Goal: Transaction & Acquisition: Purchase product/service

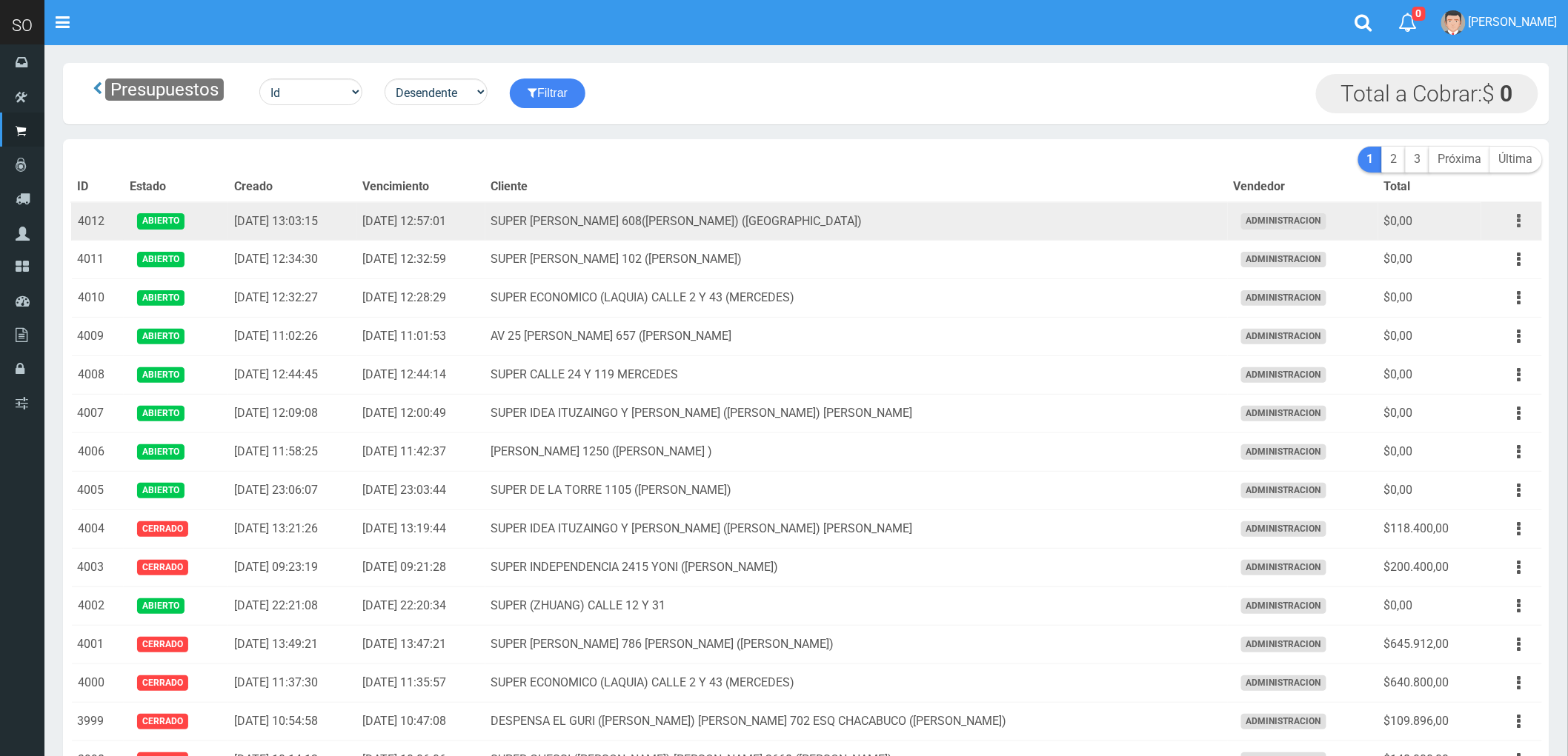
click at [1517, 224] on icon "button" at bounding box center [1519, 220] width 4 height 26
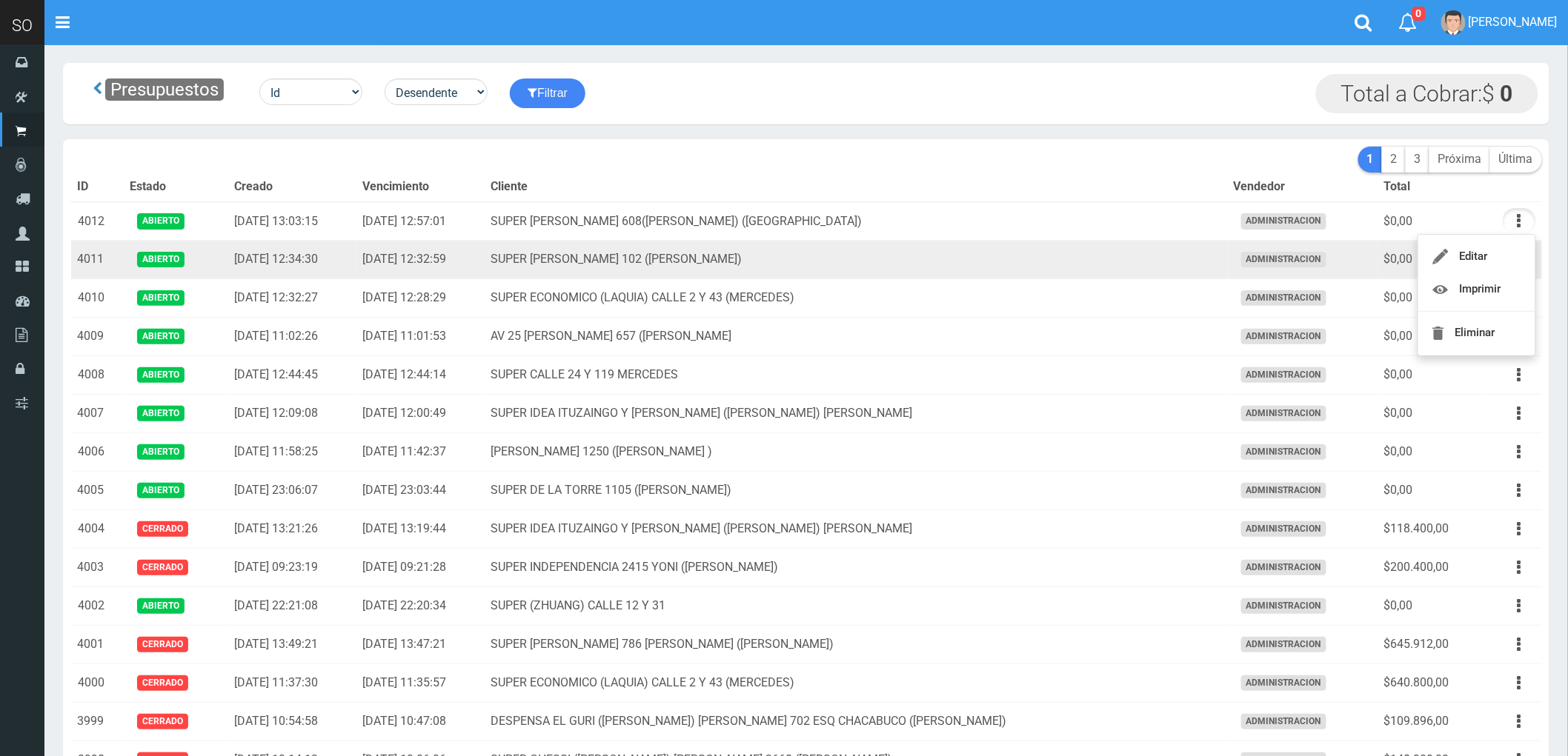
click at [1123, 253] on td "SUPER PERRONE 102 (CAMPANA)" at bounding box center [856, 259] width 742 height 39
click at [1515, 256] on button "button" at bounding box center [1518, 259] width 33 height 26
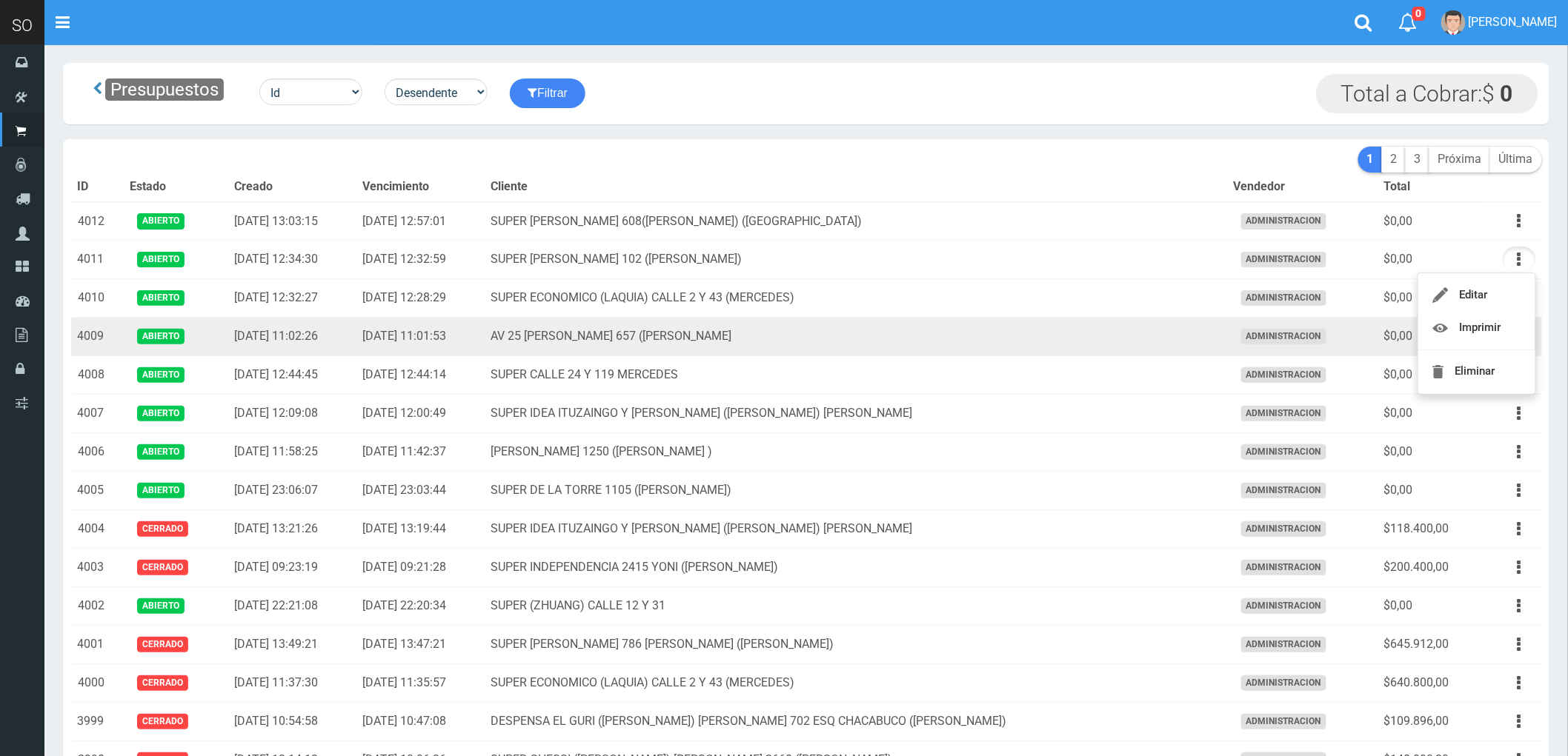
click at [988, 348] on td "AV 25 [PERSON_NAME] 657 ([PERSON_NAME]" at bounding box center [856, 337] width 742 height 39
click at [1520, 336] on icon "button" at bounding box center [1519, 336] width 4 height 26
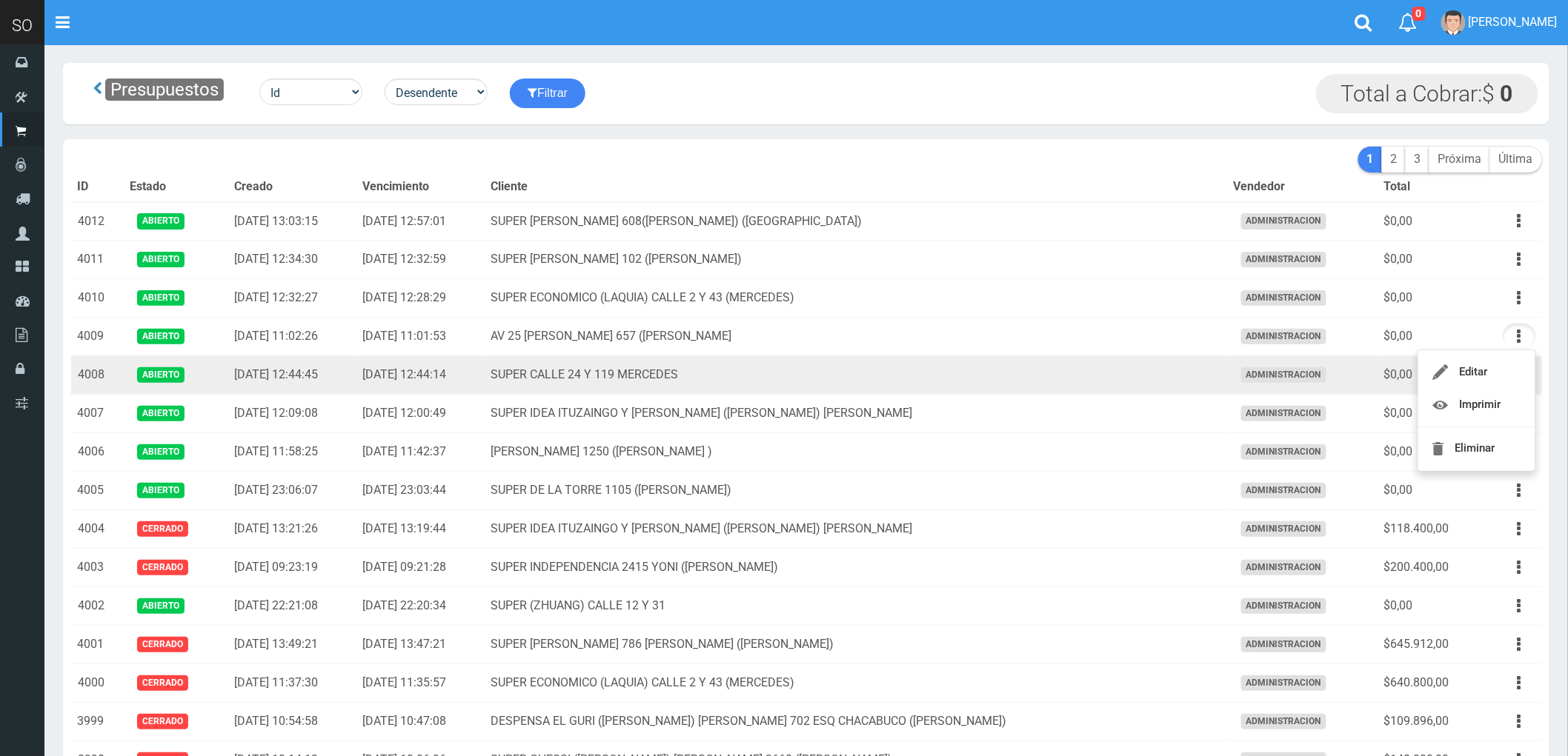
click at [1049, 381] on td "SUPER CALLE 24 Y 119 MERCEDES" at bounding box center [856, 375] width 742 height 39
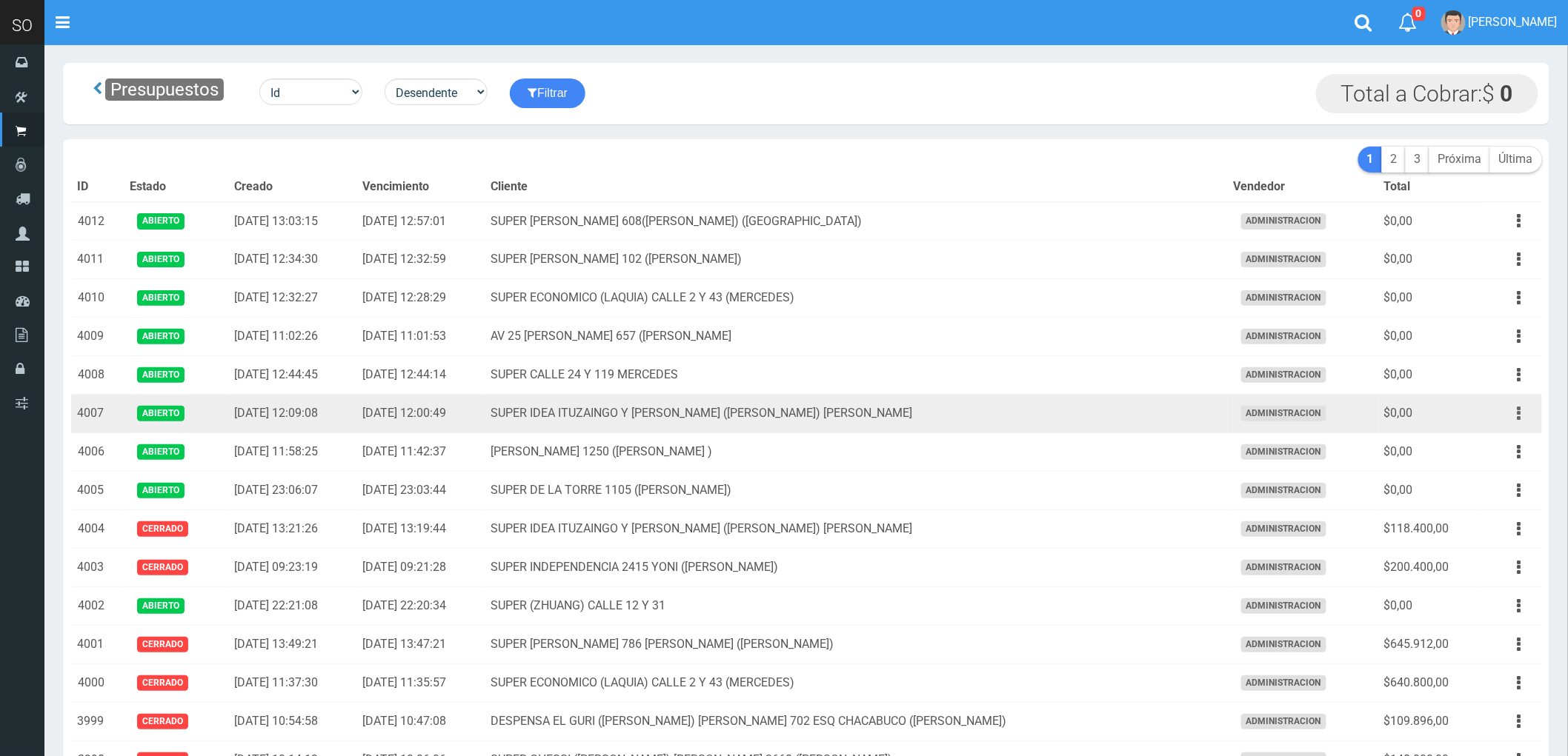
click at [1519, 409] on icon "button" at bounding box center [1519, 413] width 4 height 26
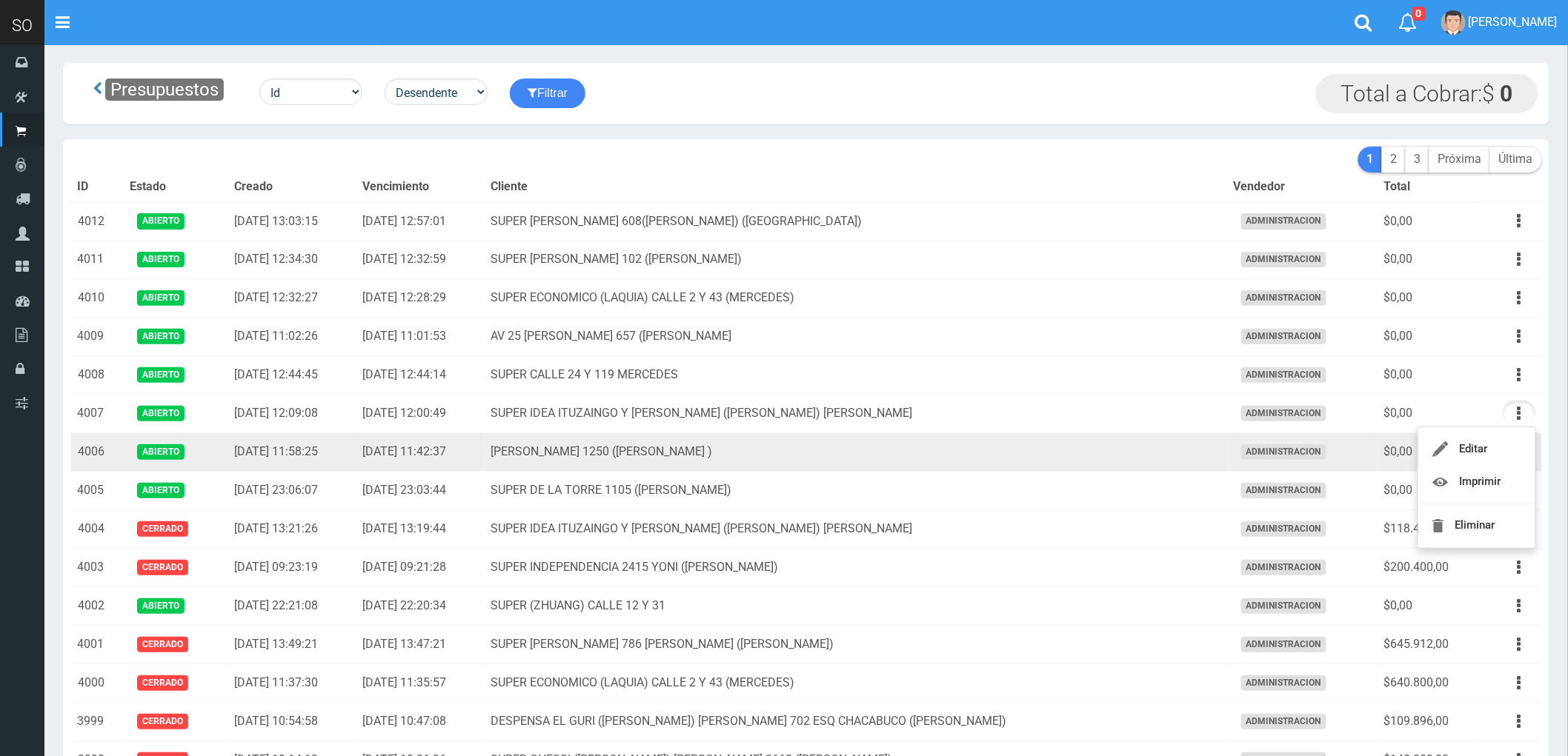
click at [1070, 446] on td "[PERSON_NAME] 1250 ([PERSON_NAME] )" at bounding box center [856, 453] width 742 height 39
click at [1519, 452] on icon "button" at bounding box center [1519, 452] width 4 height 26
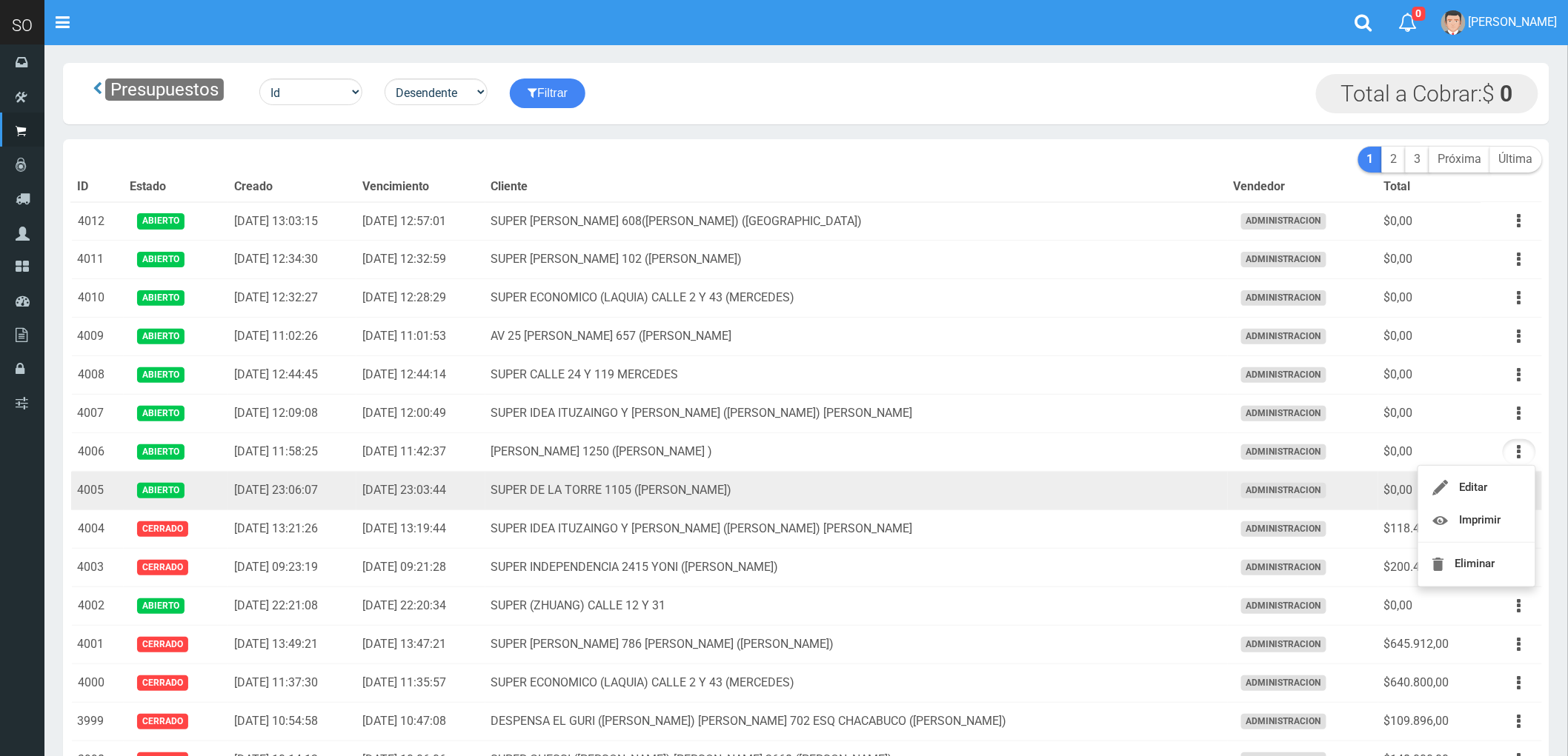
click at [985, 507] on td "SUPER DE LA TORRE 1105 (ZARATE)" at bounding box center [856, 490] width 742 height 39
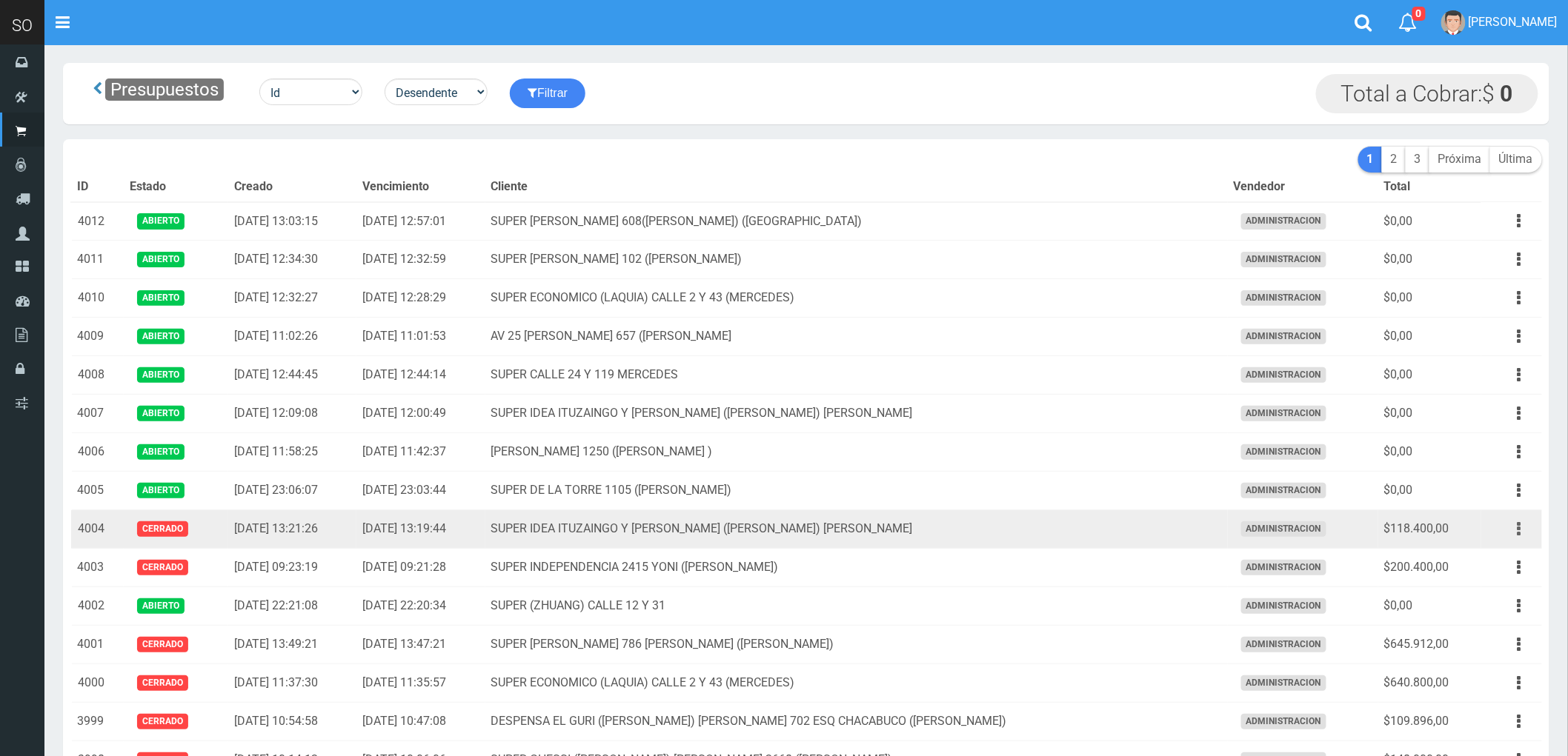
click at [1513, 527] on button "button" at bounding box center [1518, 528] width 33 height 26
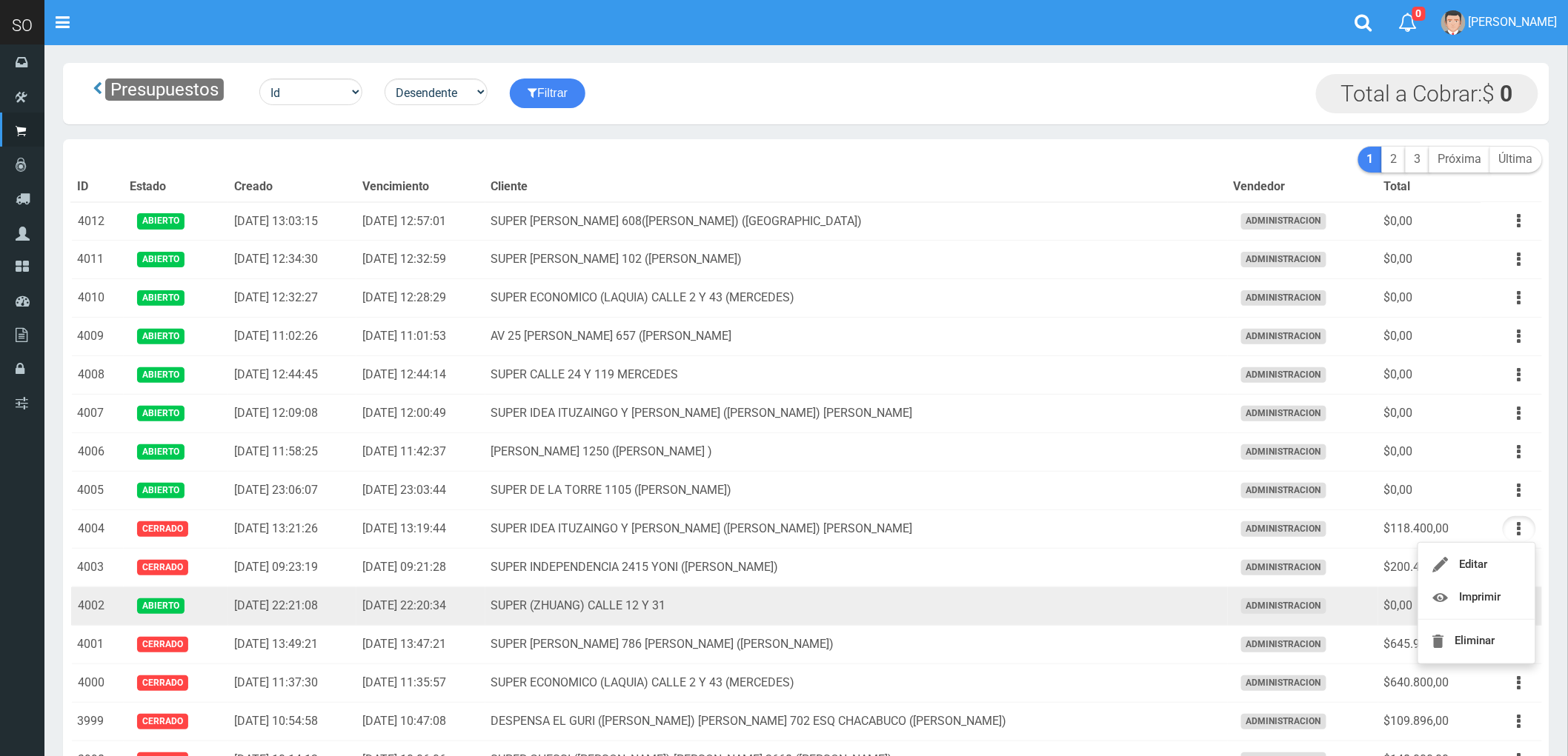
click at [1090, 610] on td "SUPER (ZHUANG) CALLE 12 Y 31" at bounding box center [856, 606] width 742 height 39
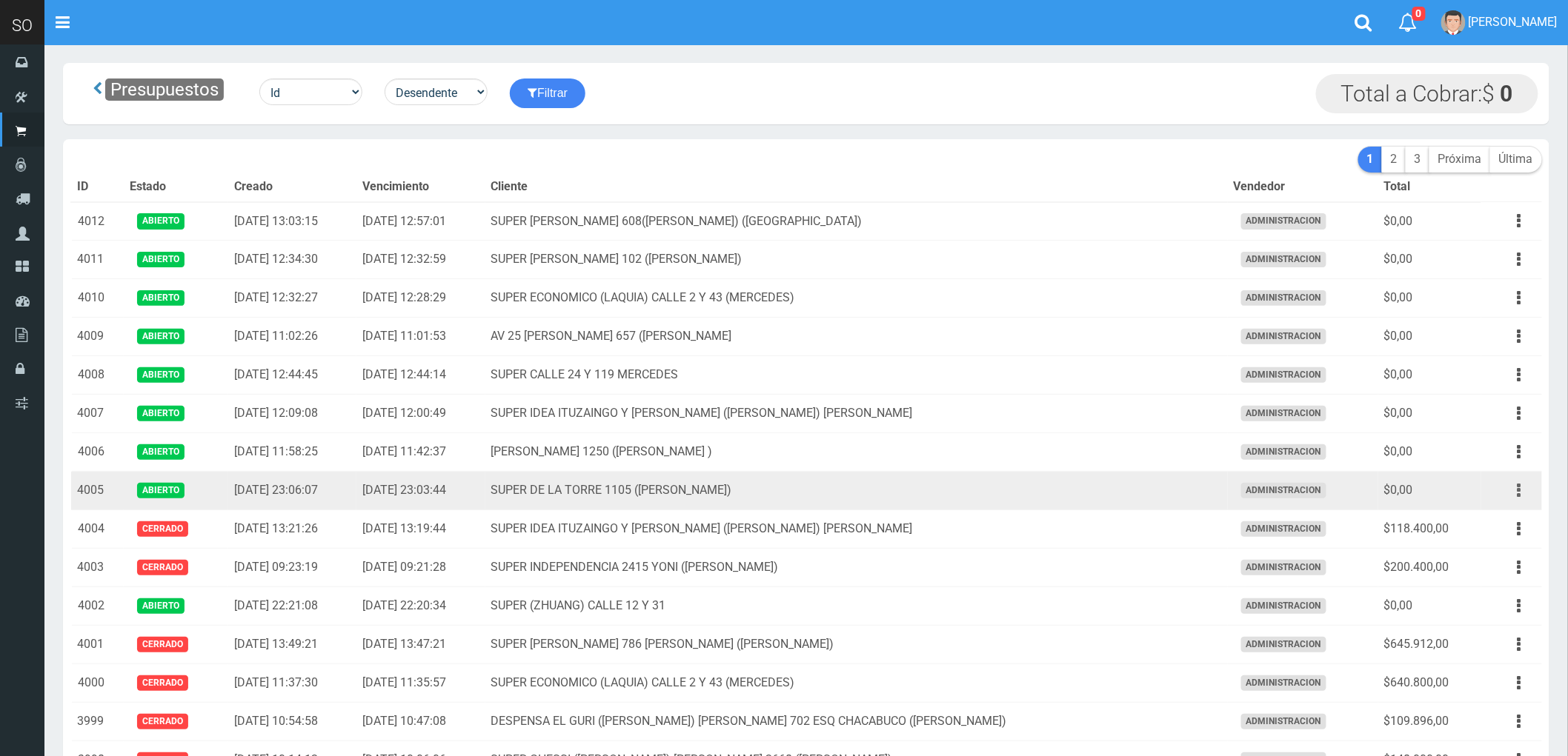
click at [1519, 490] on icon "button" at bounding box center [1519, 490] width 4 height 26
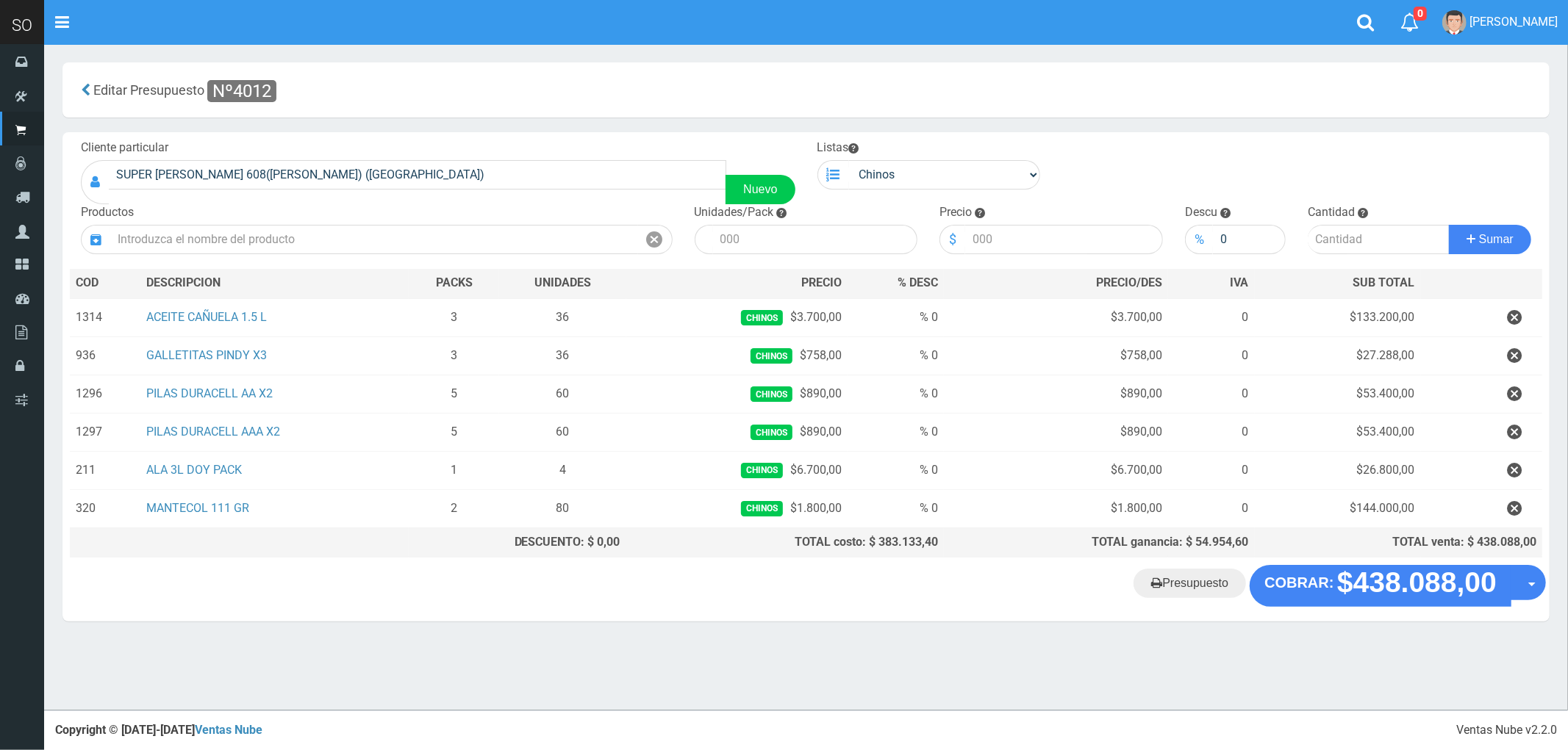
click at [410, 596] on "Presupuesto COBRAR: $438.088,00 Opciones" at bounding box center [806, 585] width 1479 height 41
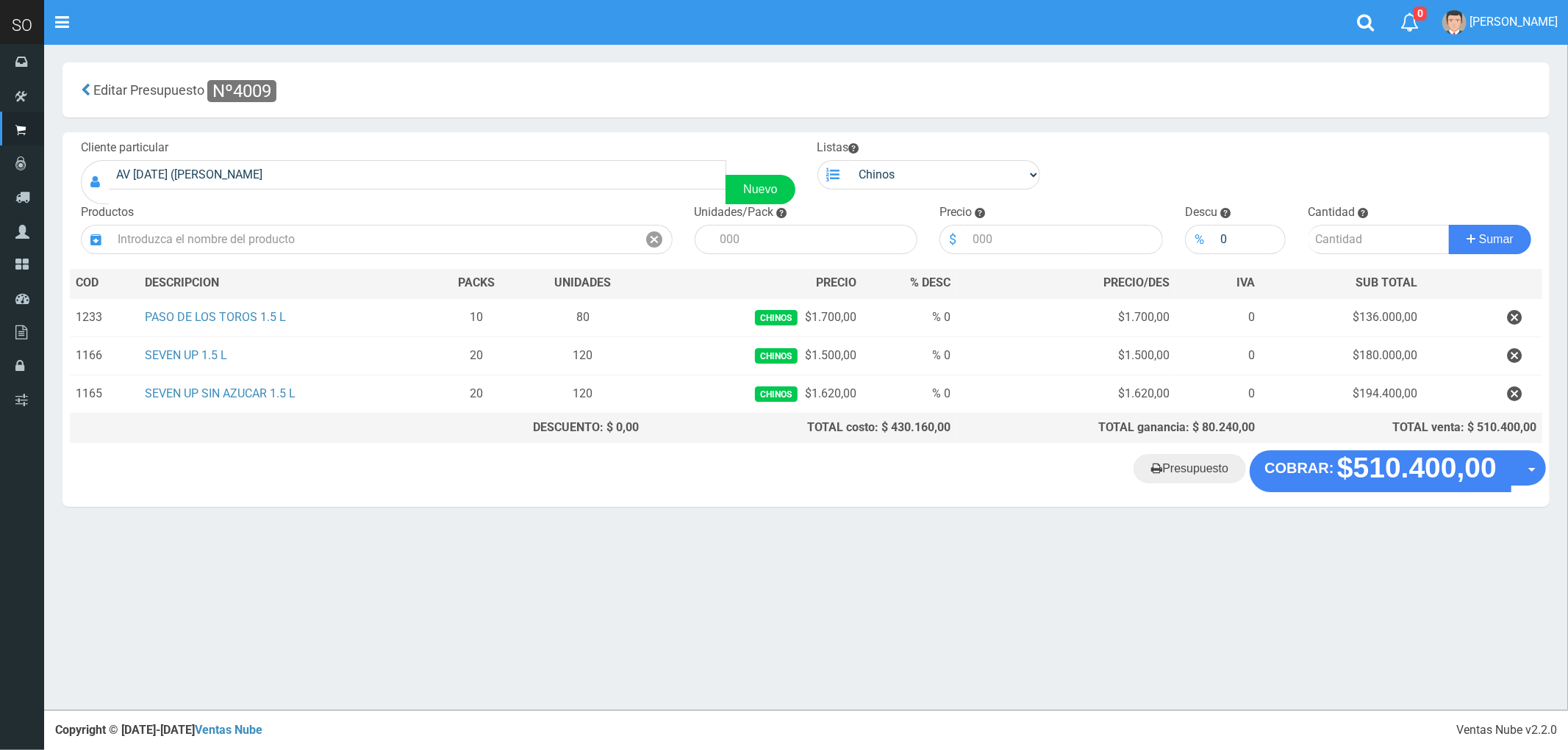
click at [452, 552] on div "× Titulo del Msj texto Mas Texto Cancelar Aceptar" at bounding box center [805, 355] width 1523 height 711
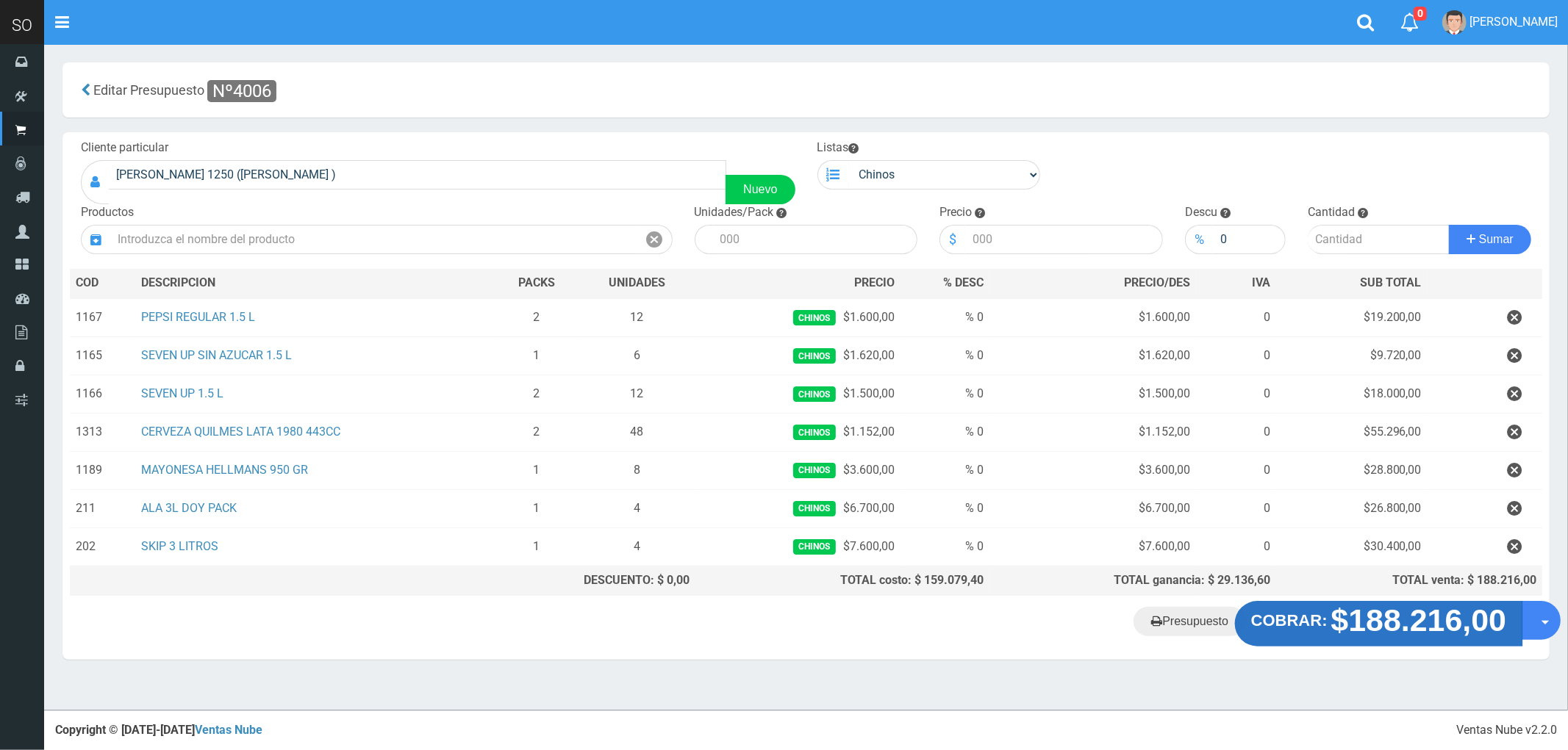
click at [1376, 634] on strong "$188.216,00" at bounding box center [1419, 620] width 176 height 35
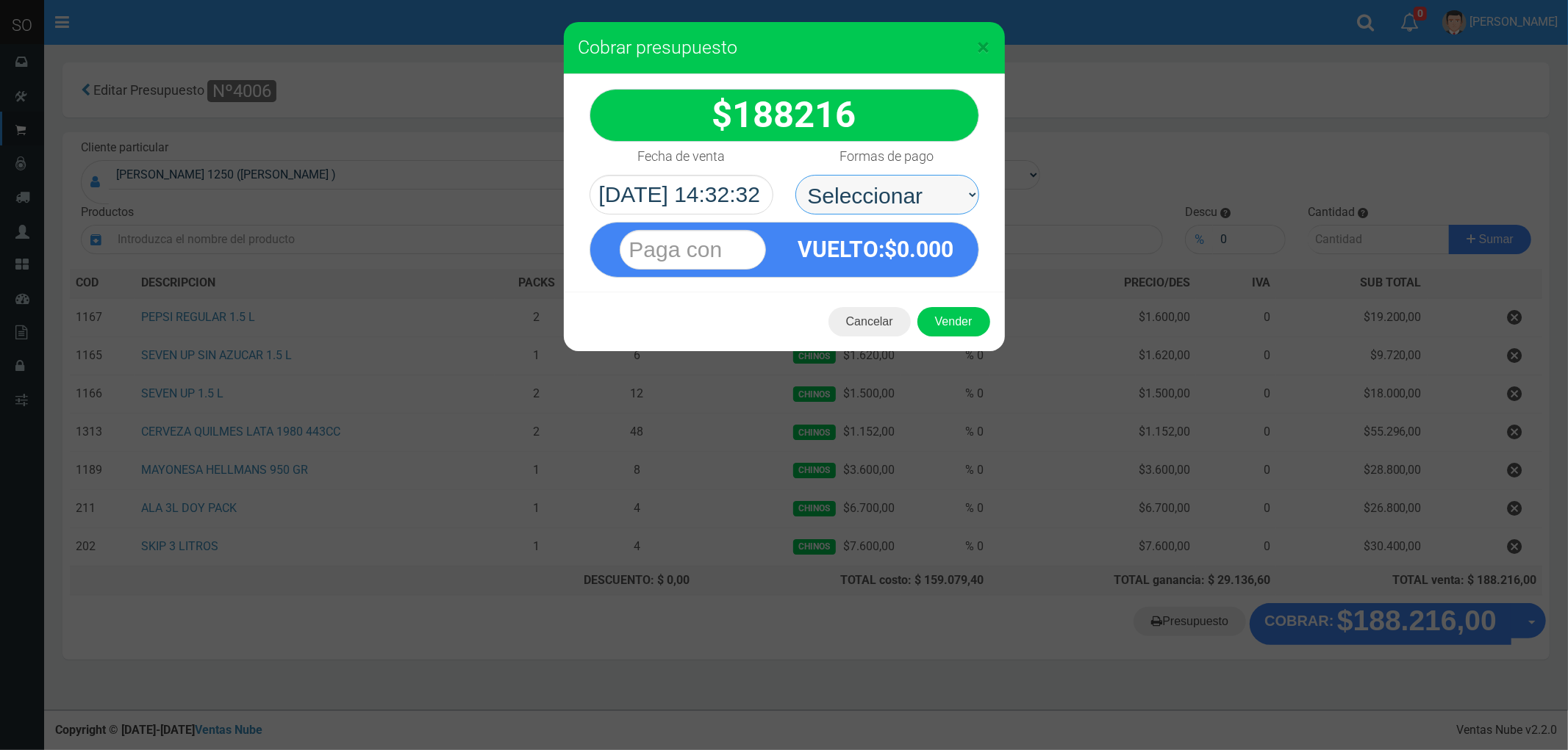
click at [828, 193] on select "Seleccionar Efectivo Tarjeta de Crédito Depósito Débito" at bounding box center [887, 194] width 184 height 39
select select "Efectivo"
click at [795, 175] on select "Seleccionar Efectivo Tarjeta de Crédito Depósito Débito" at bounding box center [887, 194] width 184 height 39
click at [959, 328] on button "Vender" at bounding box center [953, 322] width 73 height 30
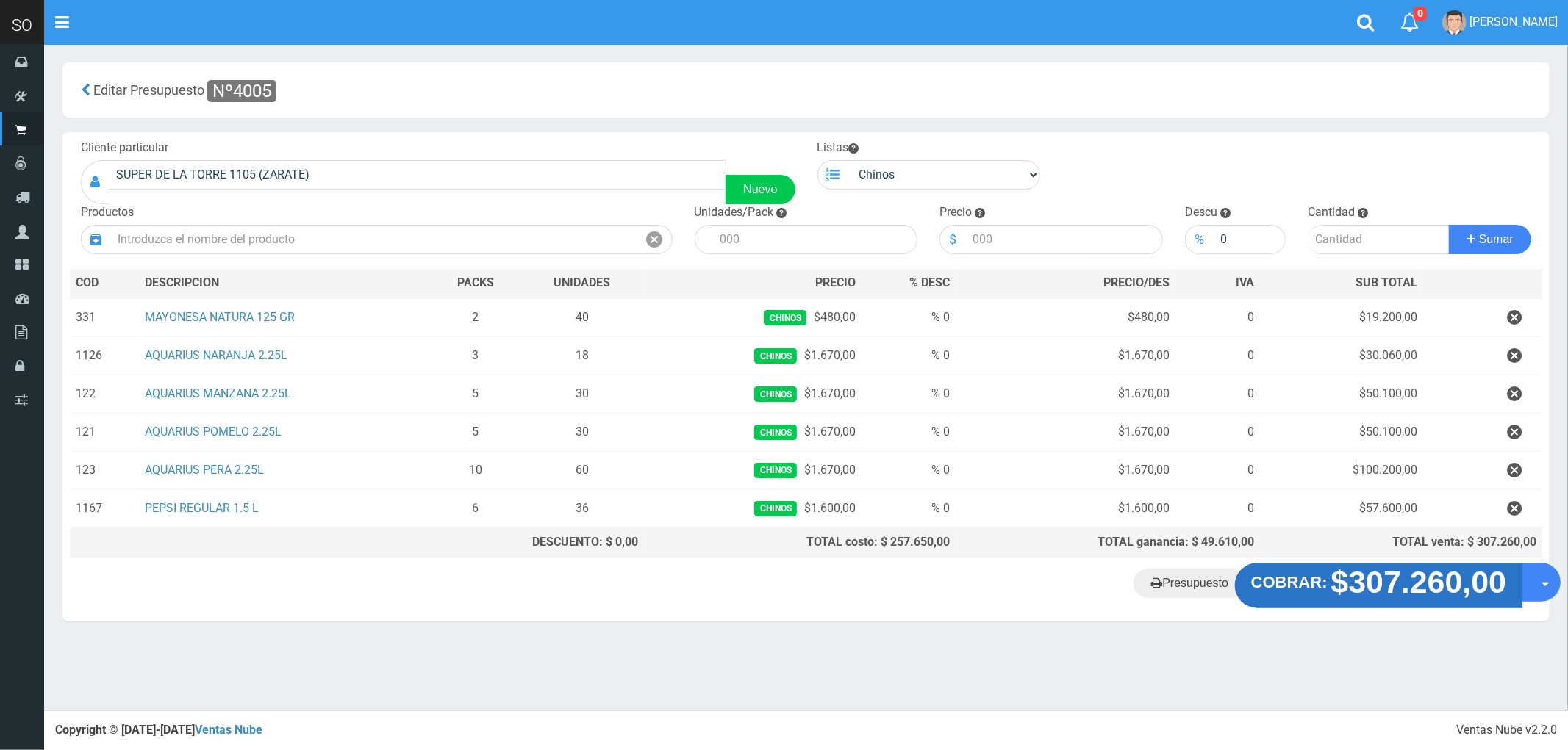
click at [1434, 591] on strong "$307.260,00" at bounding box center [1419, 582] width 176 height 35
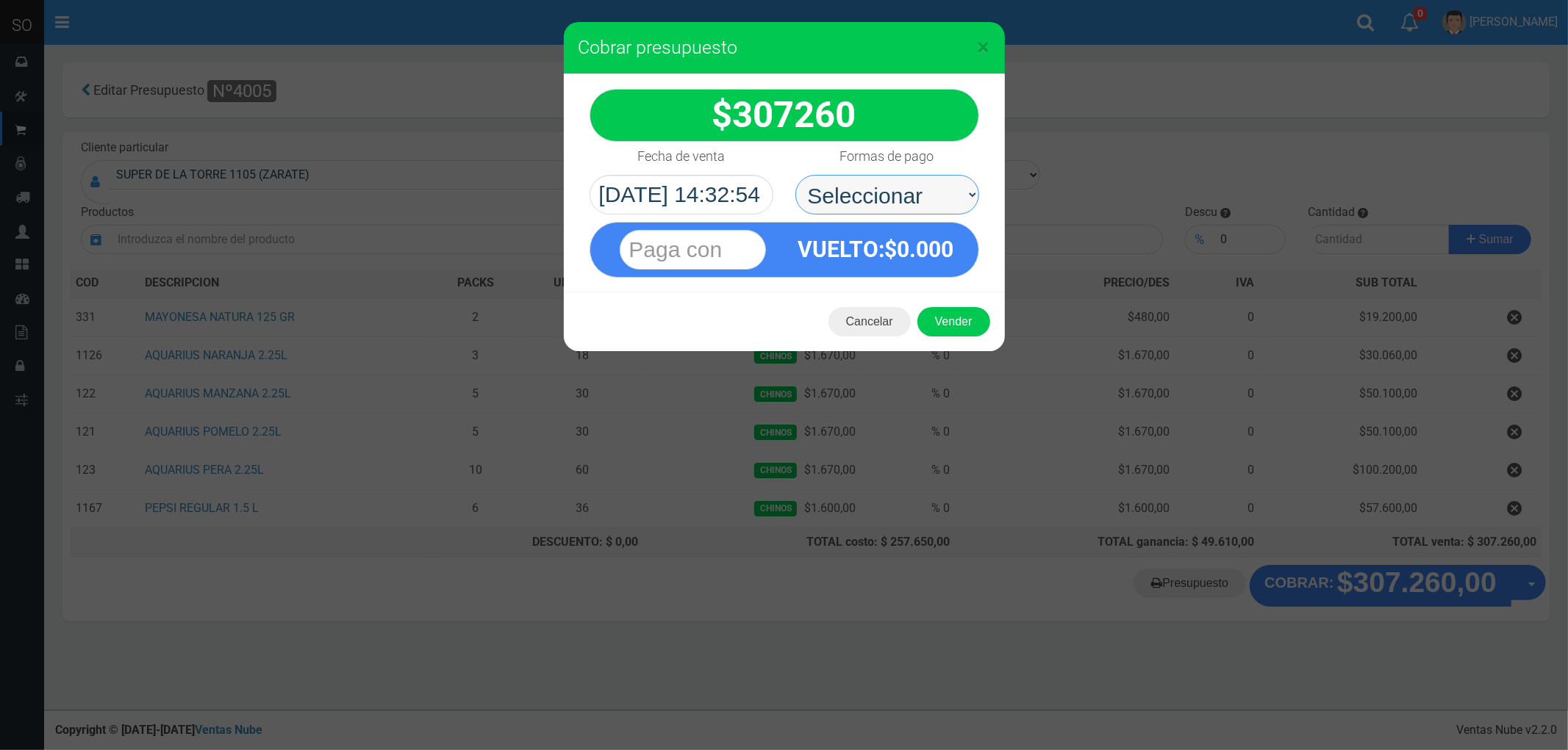
click at [843, 189] on select "Seleccionar Efectivo Tarjeta de Crédito Depósito Débito" at bounding box center [887, 194] width 184 height 39
select select "Efectivo"
click at [795, 175] on select "Seleccionar Efectivo Tarjeta de Crédito Depósito Débito" at bounding box center [887, 194] width 184 height 39
click at [951, 327] on button "Vender" at bounding box center [953, 322] width 73 height 30
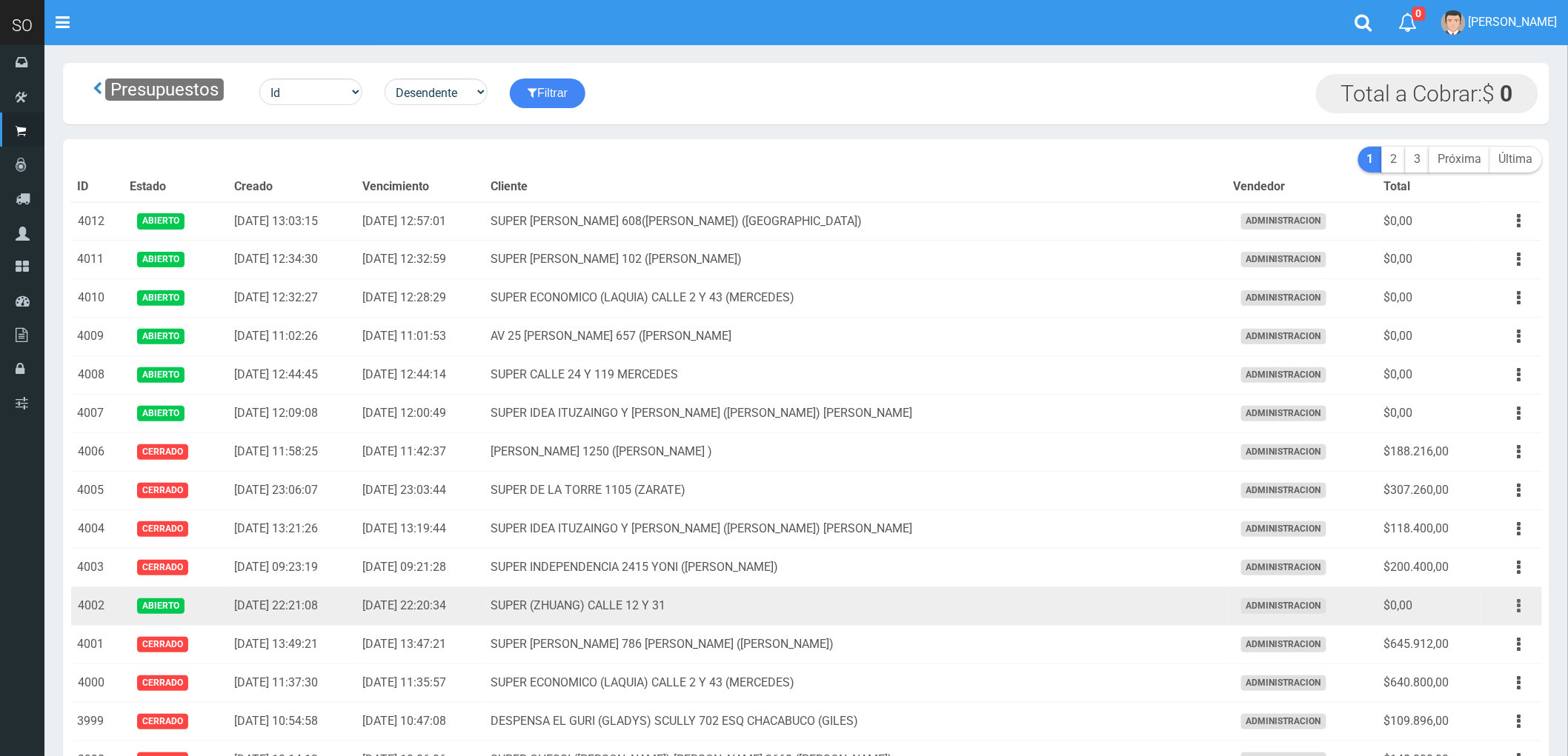
click at [1515, 606] on button "button" at bounding box center [1518, 606] width 33 height 26
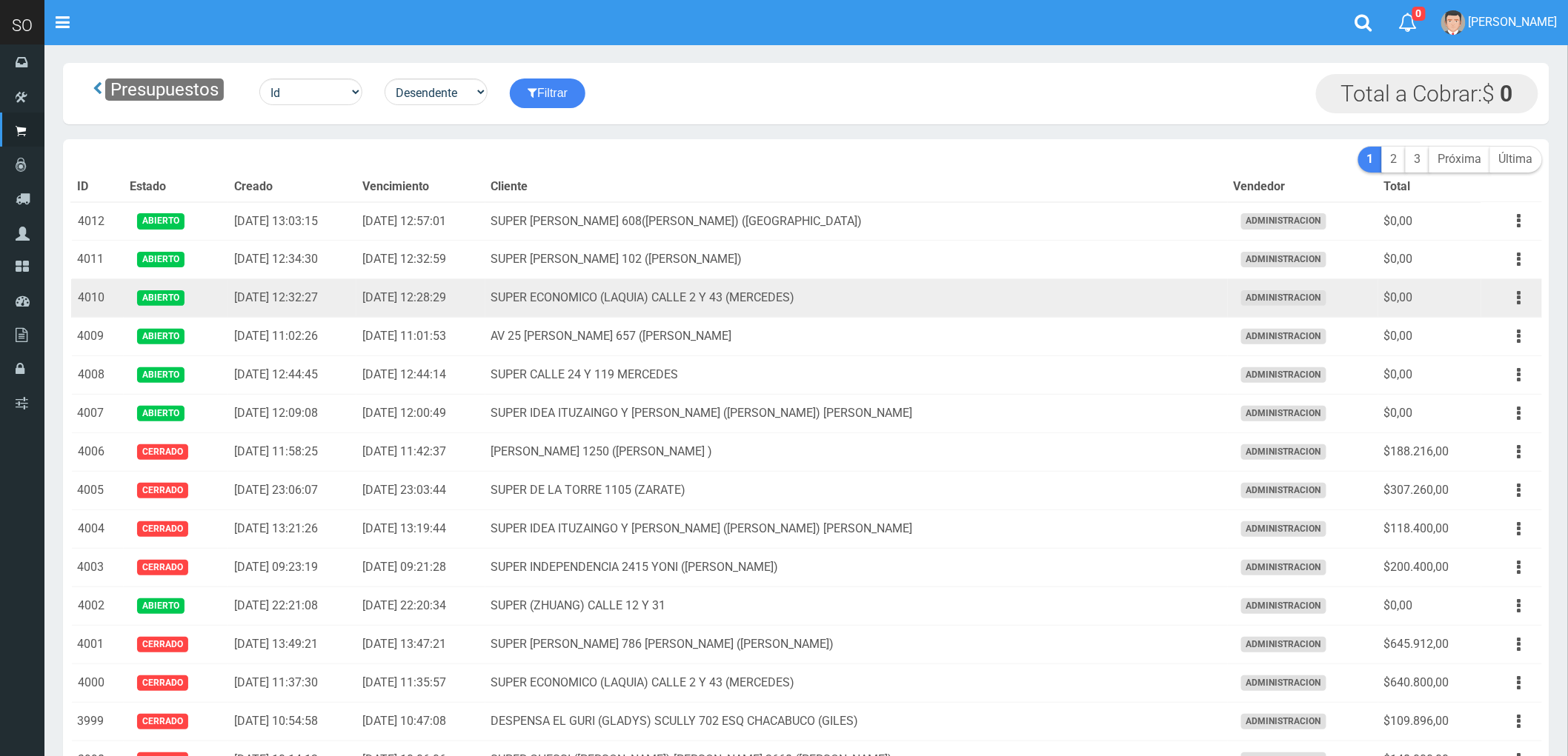
click at [1018, 308] on td "SUPER ECONOMICO (LAQUIA) CALLE 2 Y 43 (MERCEDES)" at bounding box center [856, 298] width 742 height 39
click at [1516, 294] on button "button" at bounding box center [1518, 298] width 33 height 26
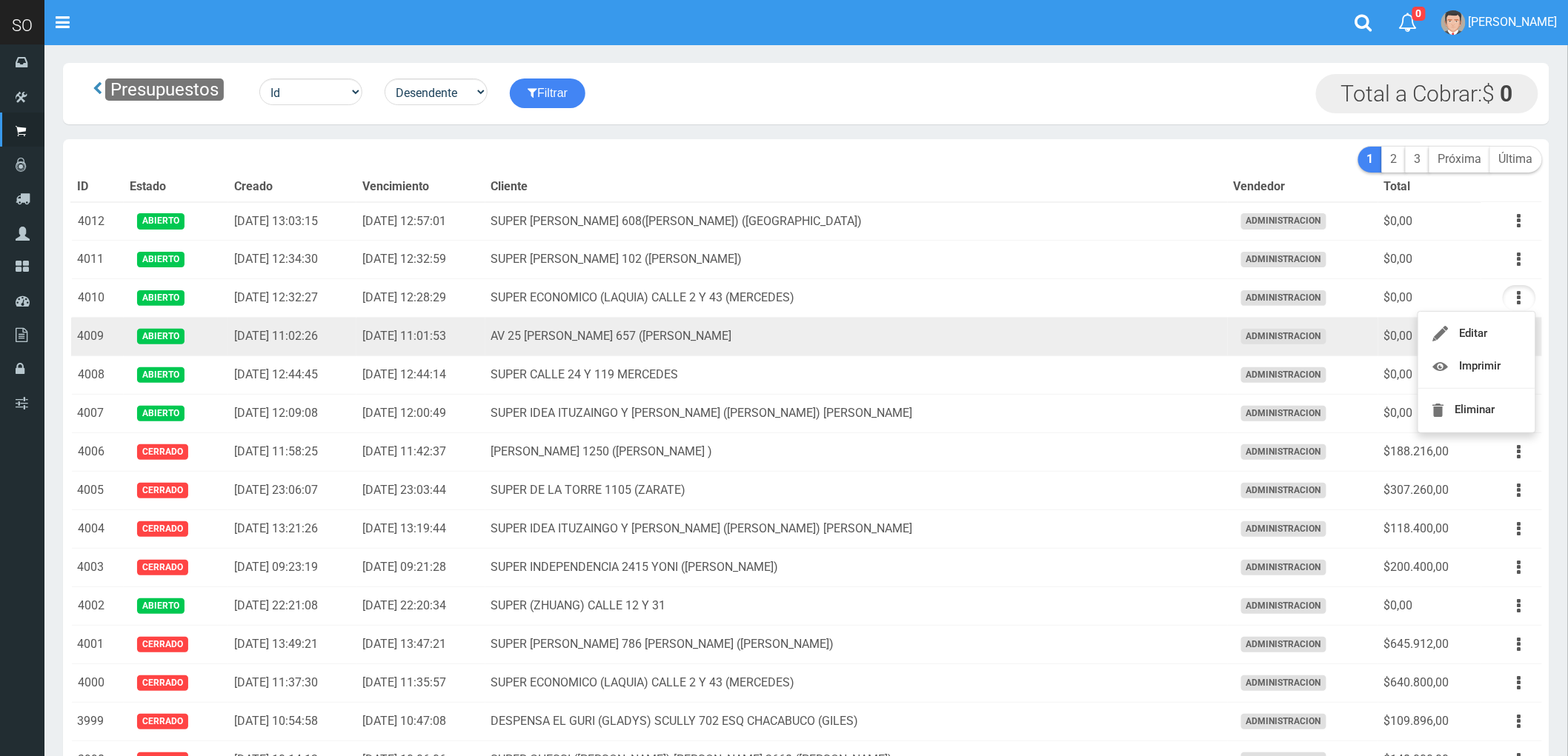
click at [897, 341] on td "AV 25 DE MAYO 657 (MAXI) ESCOBAR" at bounding box center [856, 337] width 742 height 39
click at [1517, 334] on icon "button" at bounding box center [1519, 336] width 4 height 26
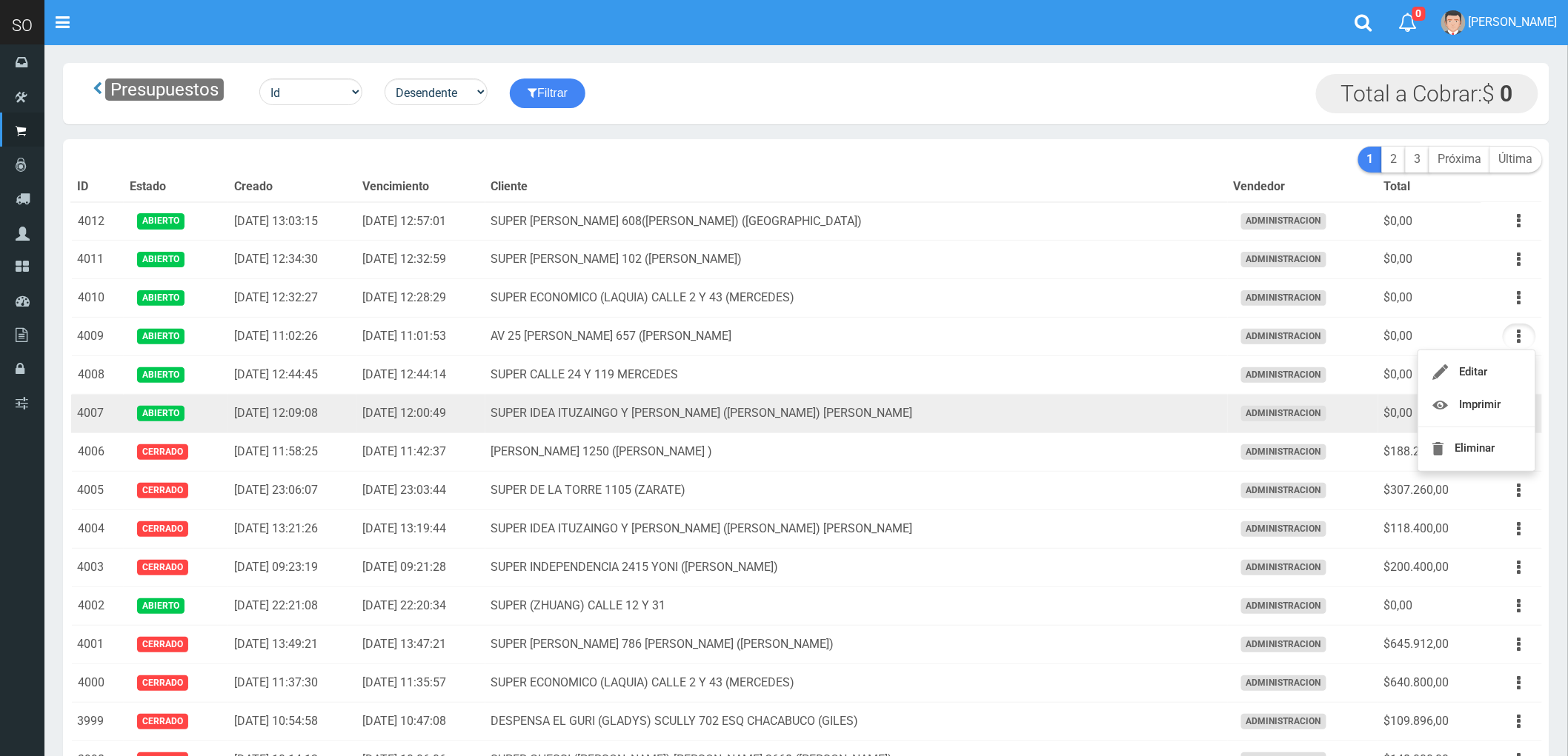
click at [1123, 428] on td "SUPER IDEA ITUZAINGO Y [PERSON_NAME] ([PERSON_NAME]) [PERSON_NAME]" at bounding box center [856, 414] width 742 height 39
click at [1516, 415] on button "button" at bounding box center [1518, 413] width 33 height 26
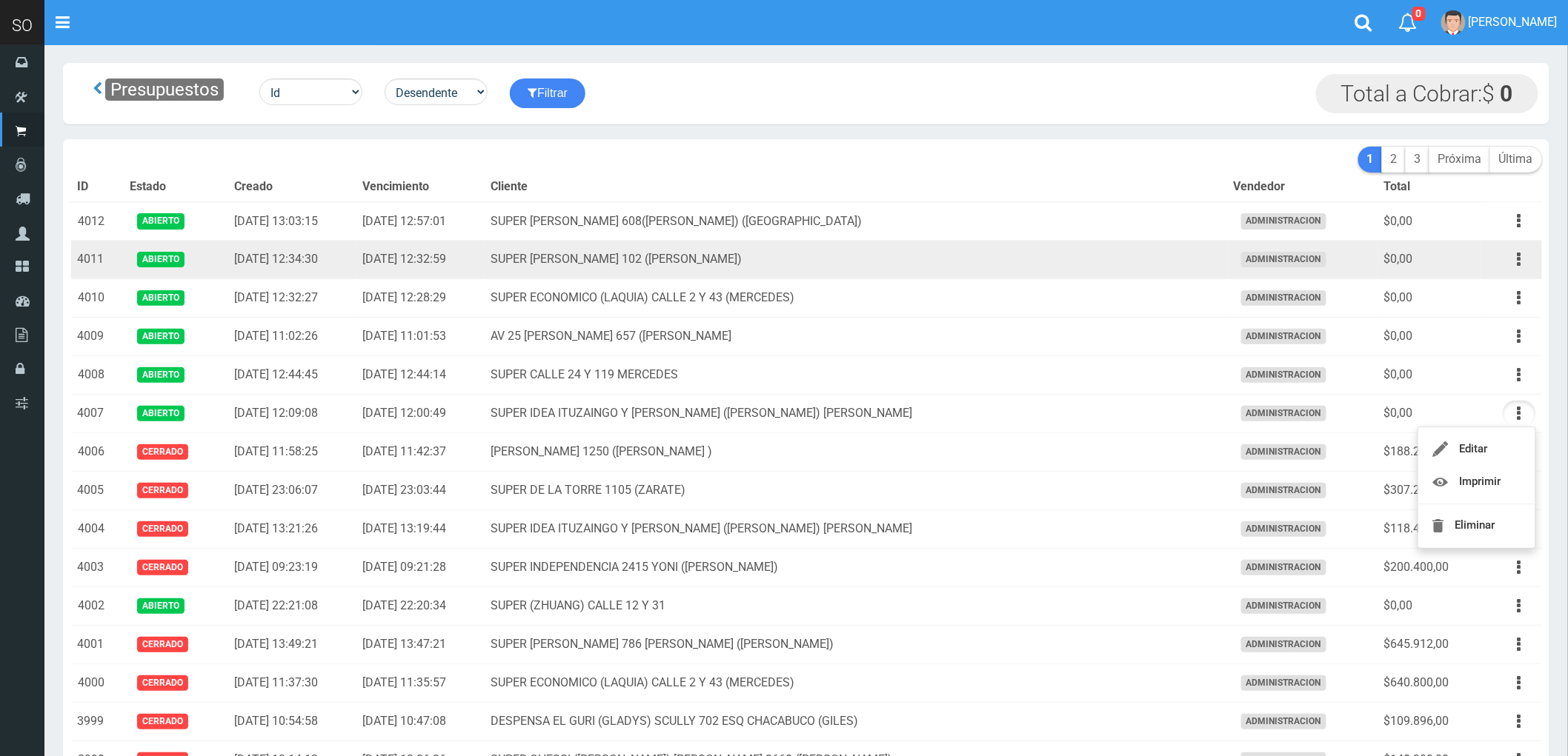
click at [967, 264] on td "SUPER PERRONE 102 (CAMPANA)" at bounding box center [856, 259] width 742 height 39
click at [1516, 261] on button "button" at bounding box center [1518, 259] width 33 height 26
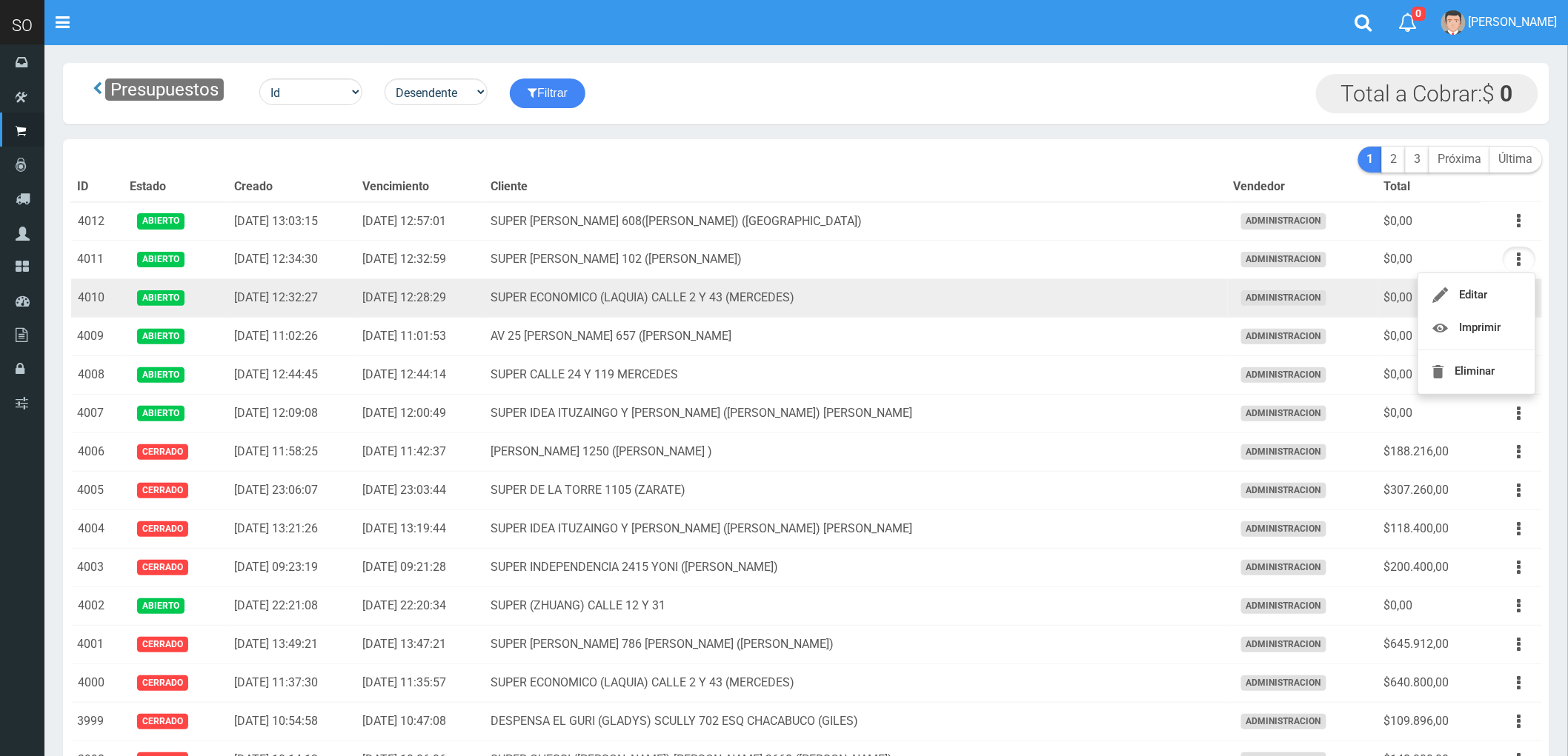
click at [1146, 300] on td "SUPER ECONOMICO (LAQUIA) CALLE 2 Y 43 (MERCEDES)" at bounding box center [856, 298] width 742 height 39
click at [1512, 299] on button "button" at bounding box center [1518, 298] width 33 height 26
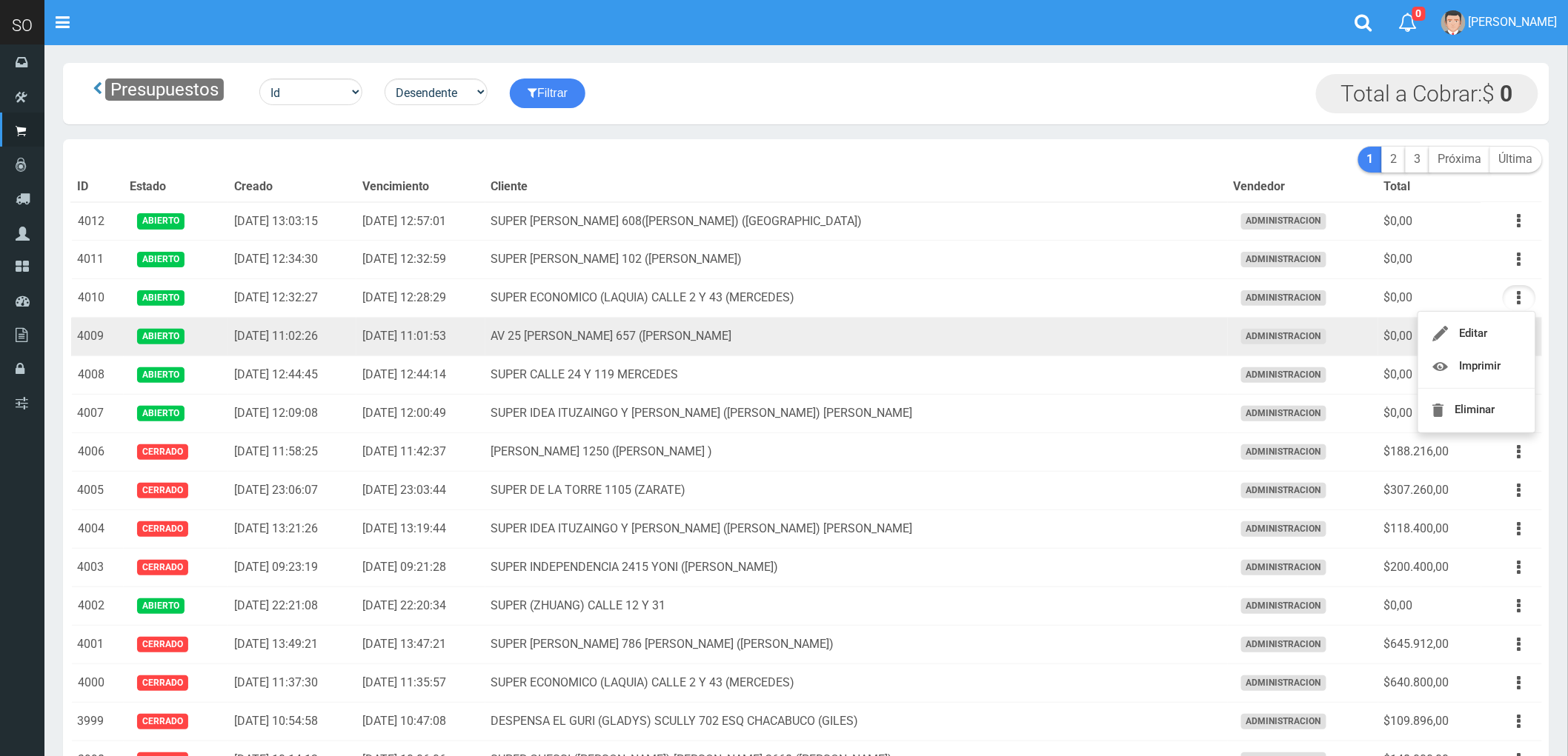
click at [1098, 335] on td "AV [DATE] ([PERSON_NAME]" at bounding box center [856, 337] width 742 height 39
click at [1520, 334] on icon "button" at bounding box center [1519, 336] width 4 height 26
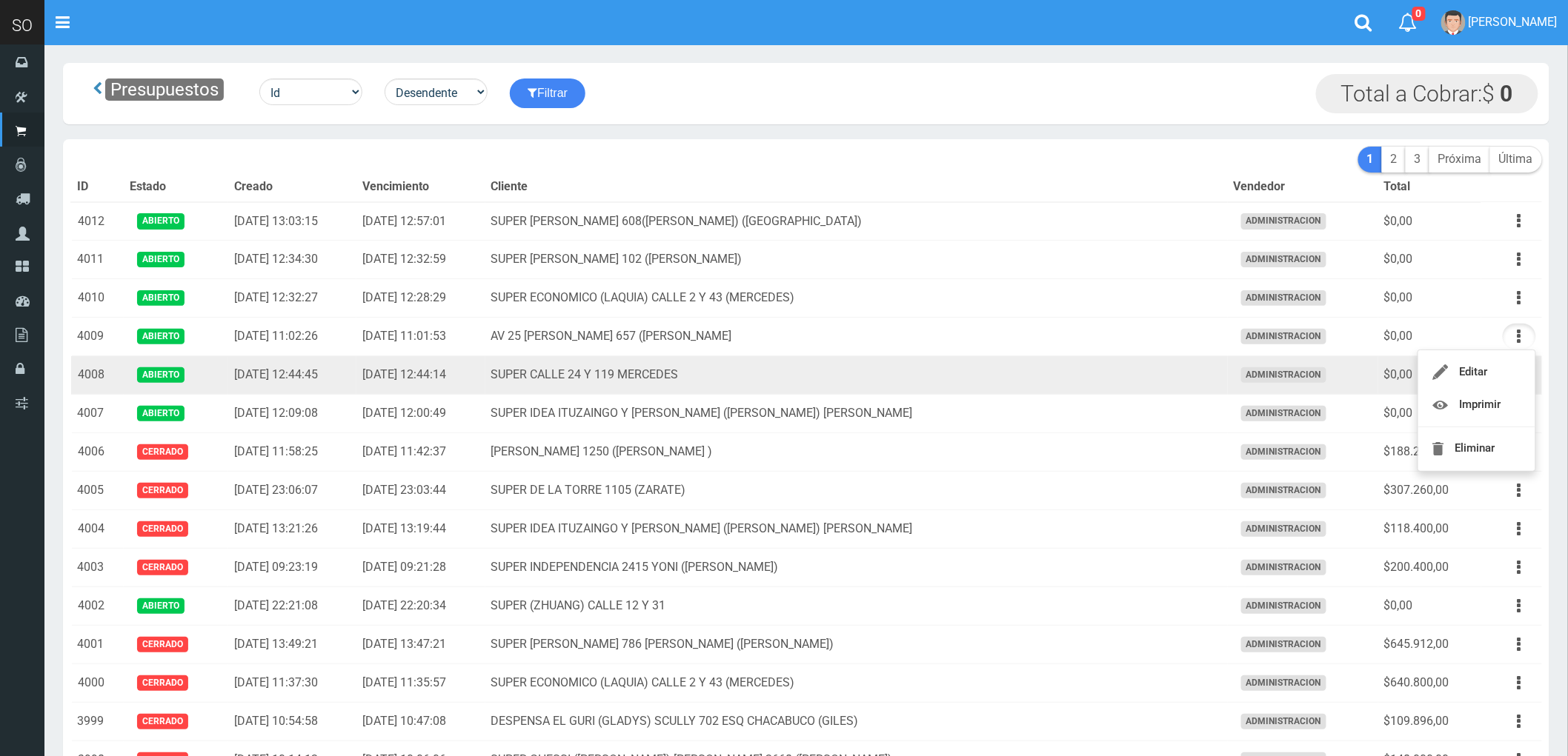
click at [919, 375] on td "SUPER CALLE 24 Y 119 MERCEDES" at bounding box center [856, 375] width 742 height 39
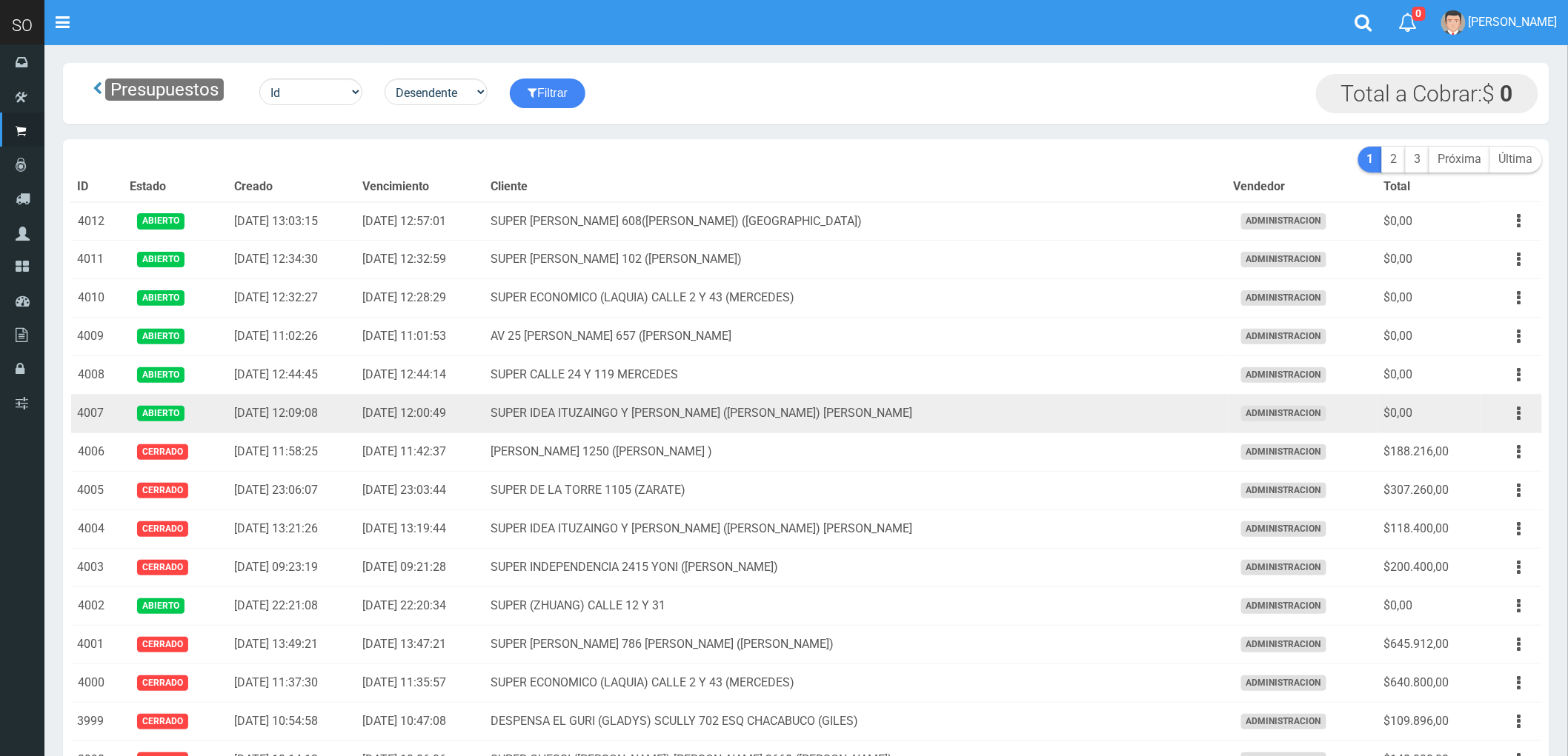
click at [999, 413] on td "SUPER IDEA ITUZAINGO Y [PERSON_NAME] ([PERSON_NAME]) [PERSON_NAME]" at bounding box center [856, 414] width 742 height 39
click at [1512, 413] on button "button" at bounding box center [1518, 413] width 33 height 26
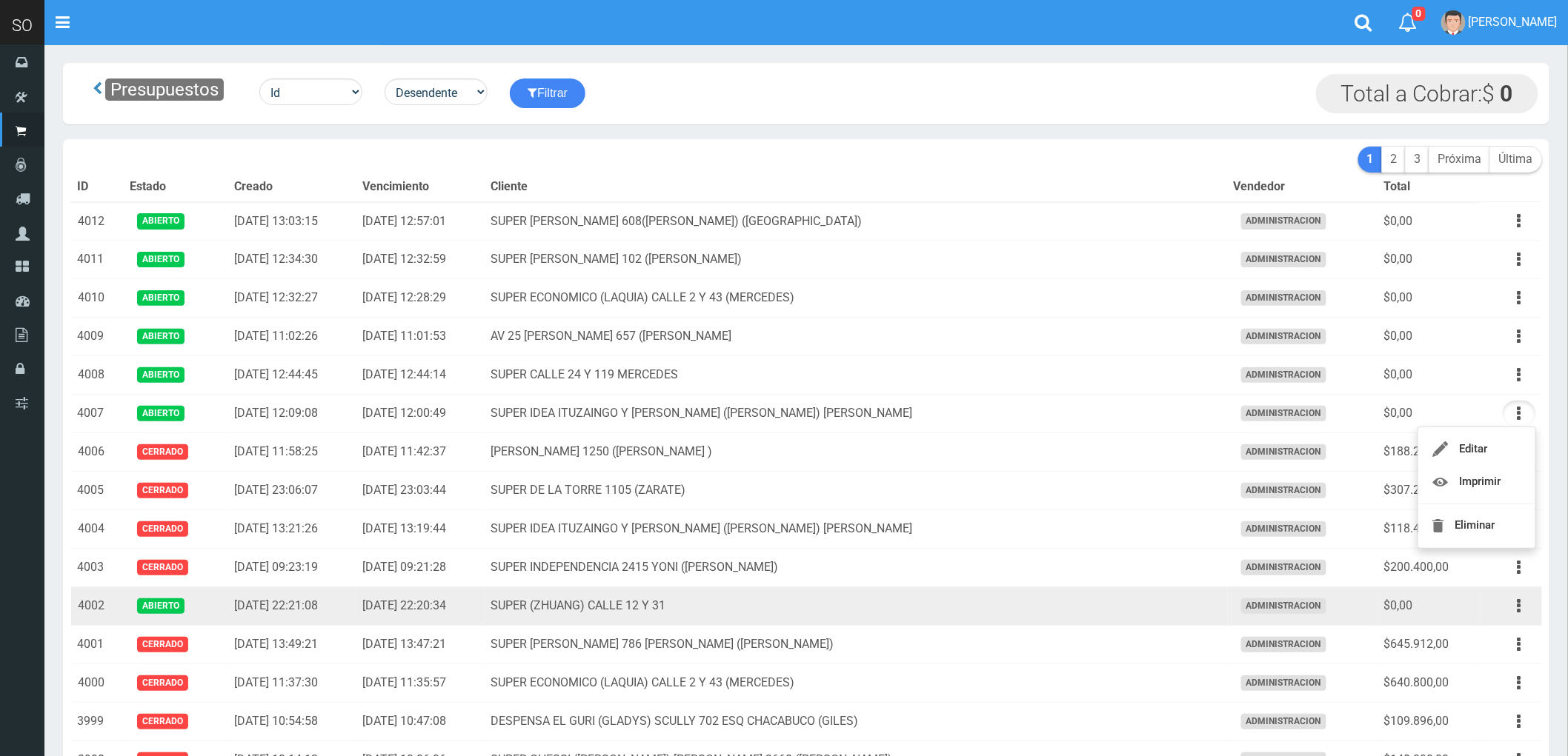
click at [985, 610] on td "SUPER (ZHUANG) CALLE 12 Y 31" at bounding box center [856, 606] width 742 height 39
click at [1520, 608] on icon "button" at bounding box center [1519, 606] width 4 height 26
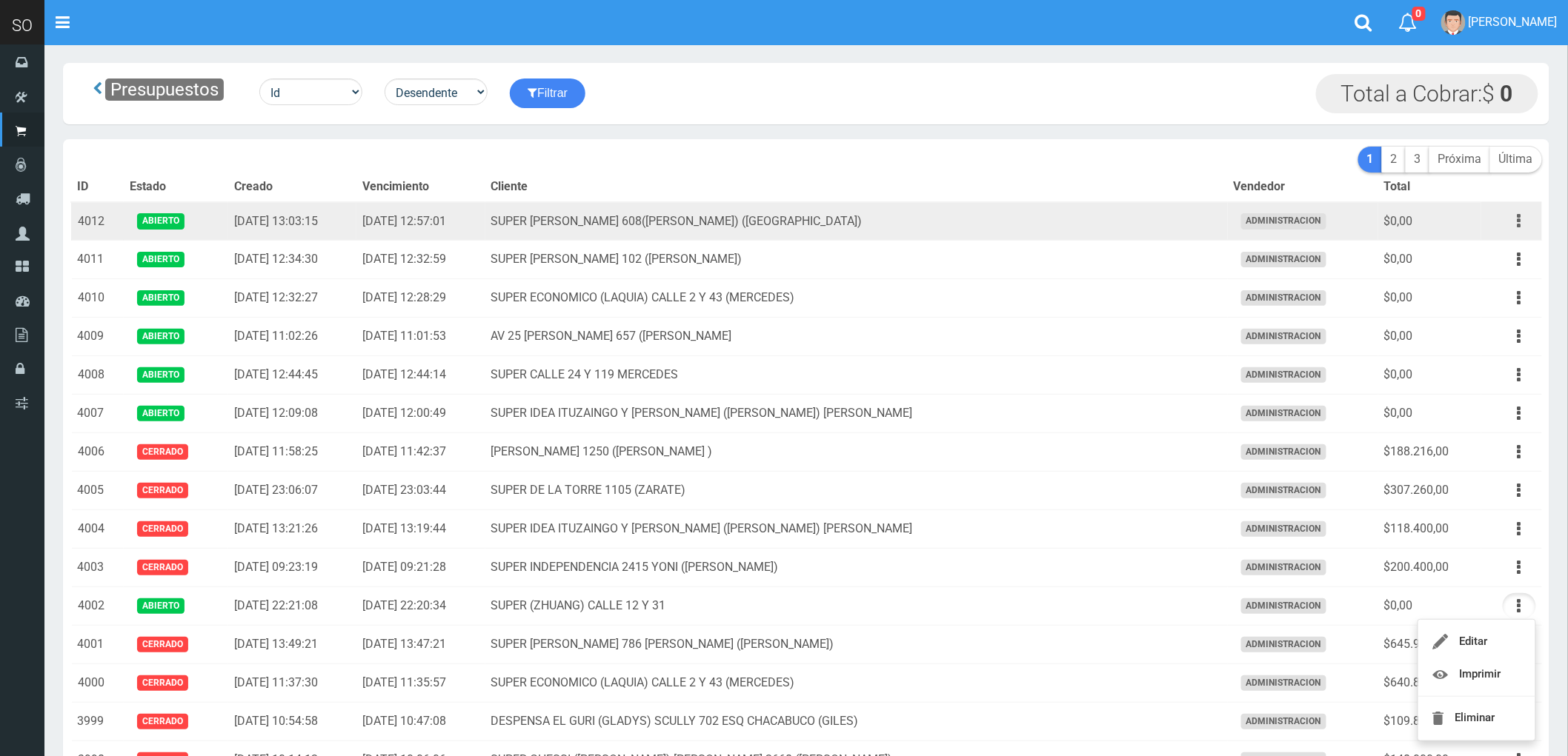
click at [1520, 220] on icon "button" at bounding box center [1519, 220] width 4 height 26
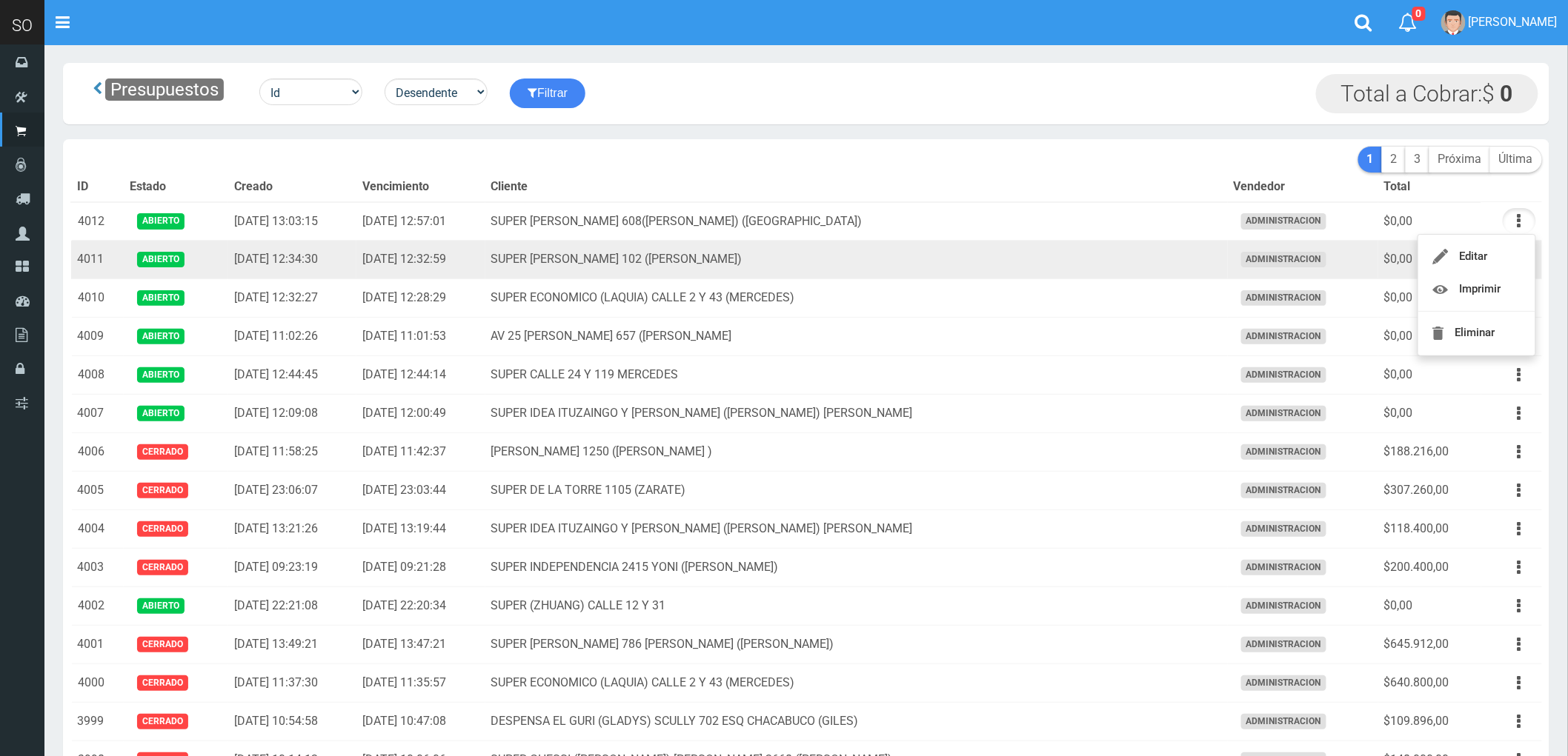
click at [1167, 259] on td "SUPER [PERSON_NAME] 102 ([PERSON_NAME])" at bounding box center [856, 259] width 742 height 39
click at [1517, 261] on icon "button" at bounding box center [1519, 259] width 4 height 26
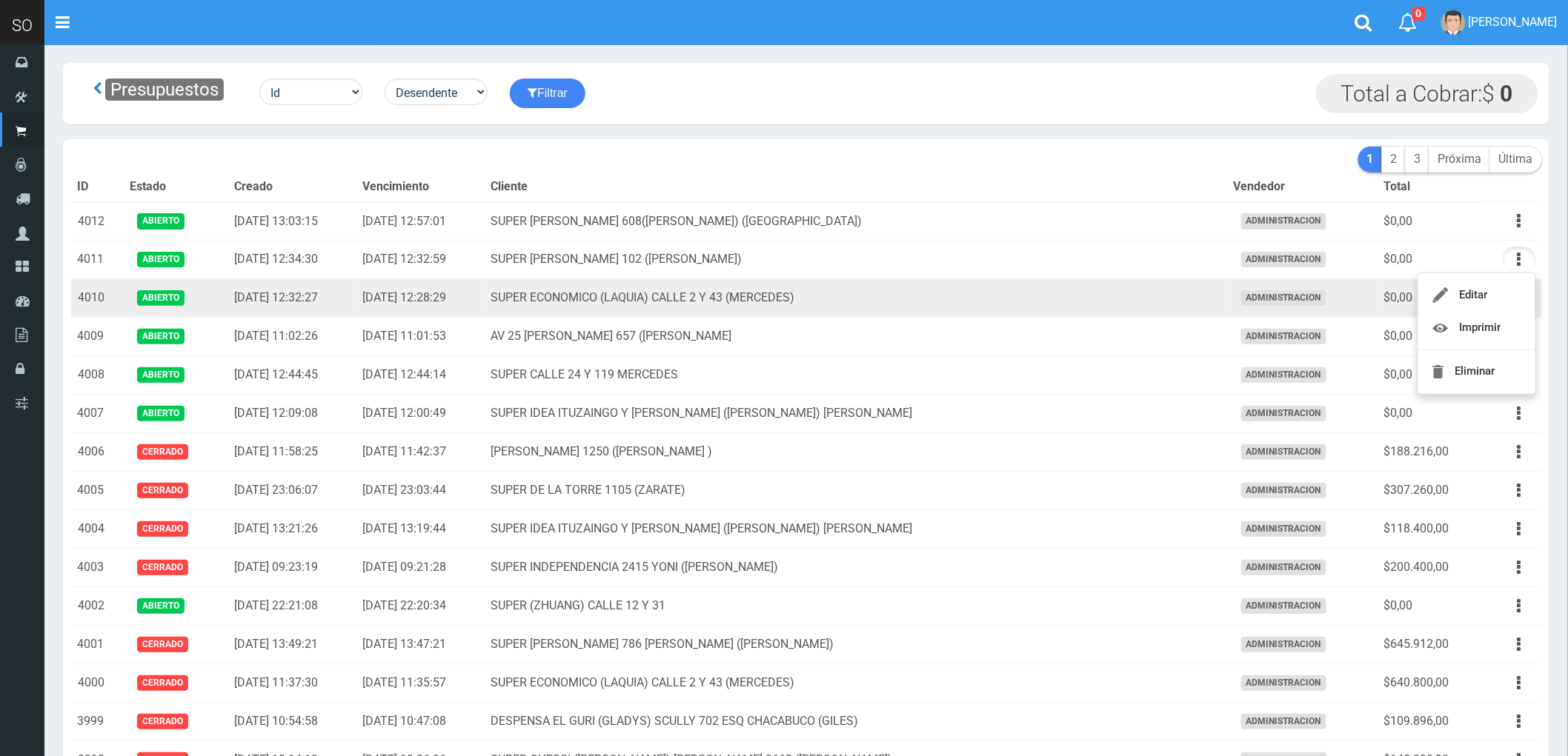
click at [1129, 304] on td "SUPER ECONOMICO (LAQUIA) CALLE 2 Y 43 (MERCEDES)" at bounding box center [856, 298] width 742 height 39
click at [1517, 301] on icon "button" at bounding box center [1519, 298] width 4 height 26
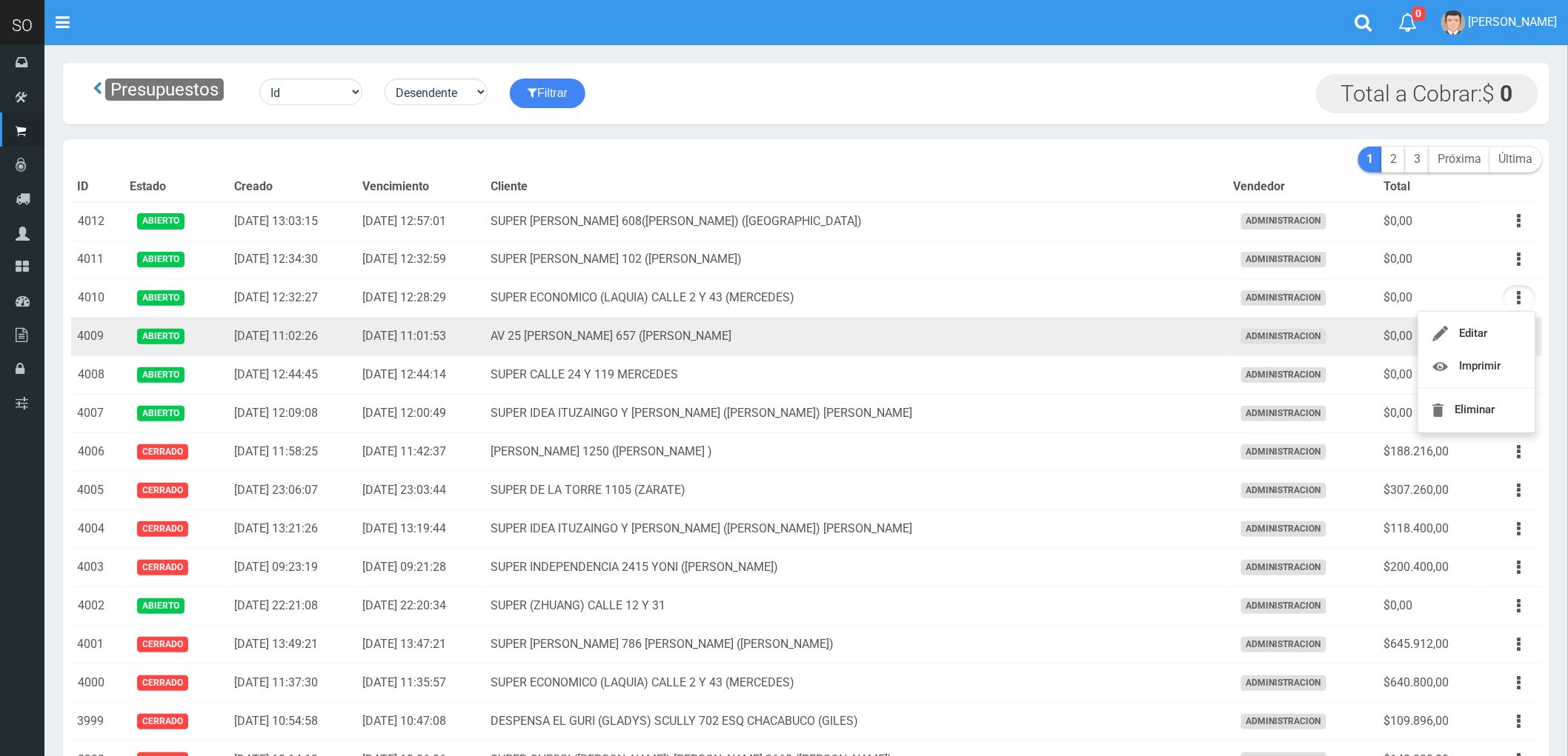
click at [1169, 346] on td "AV 25 [PERSON_NAME] 657 ([PERSON_NAME]" at bounding box center [856, 337] width 742 height 39
click at [1515, 337] on button "button" at bounding box center [1518, 336] width 33 height 26
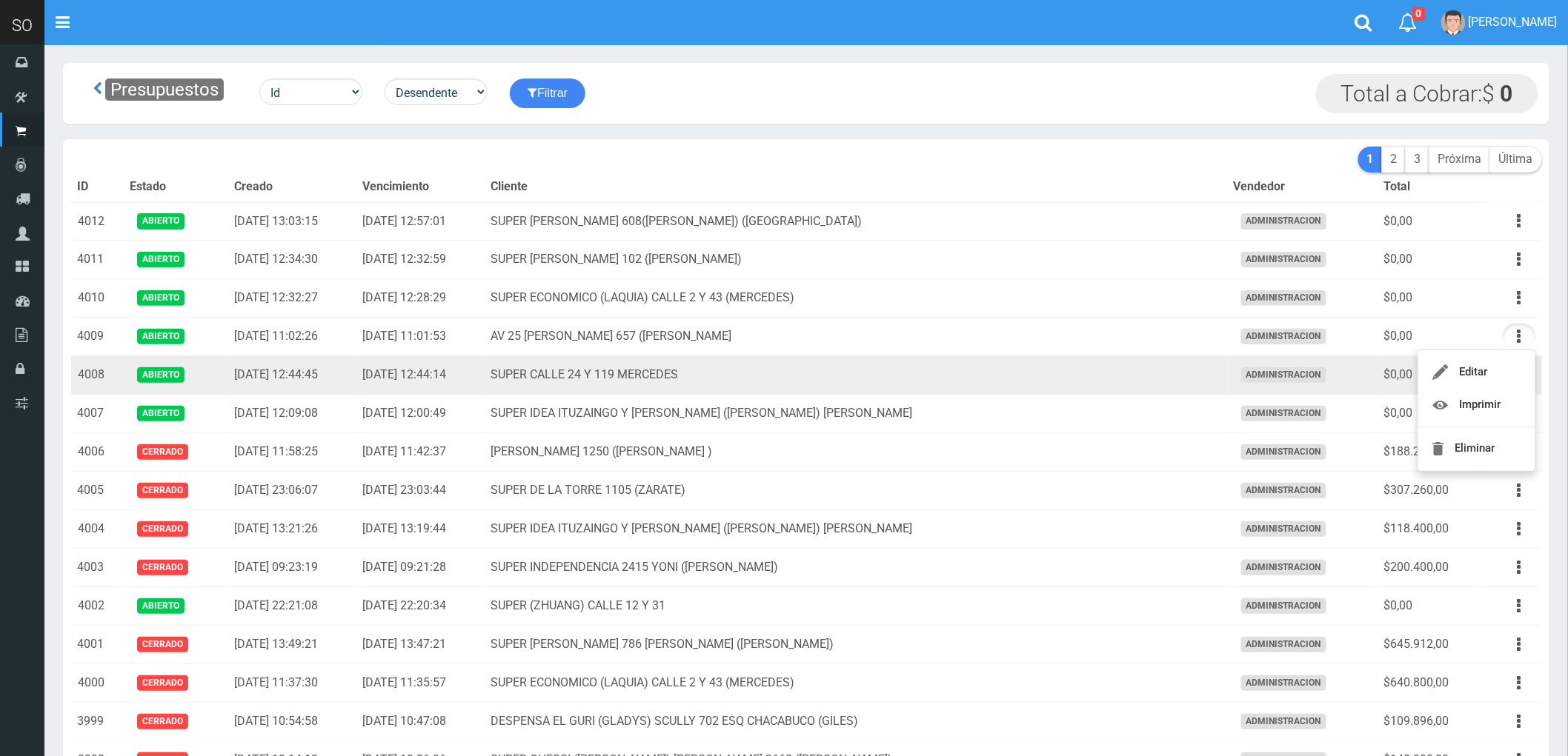
click at [1147, 375] on td "SUPER CALLE 24 Y 119 MERCEDES" at bounding box center [856, 375] width 742 height 39
click at [1519, 376] on icon "button" at bounding box center [1519, 375] width 4 height 26
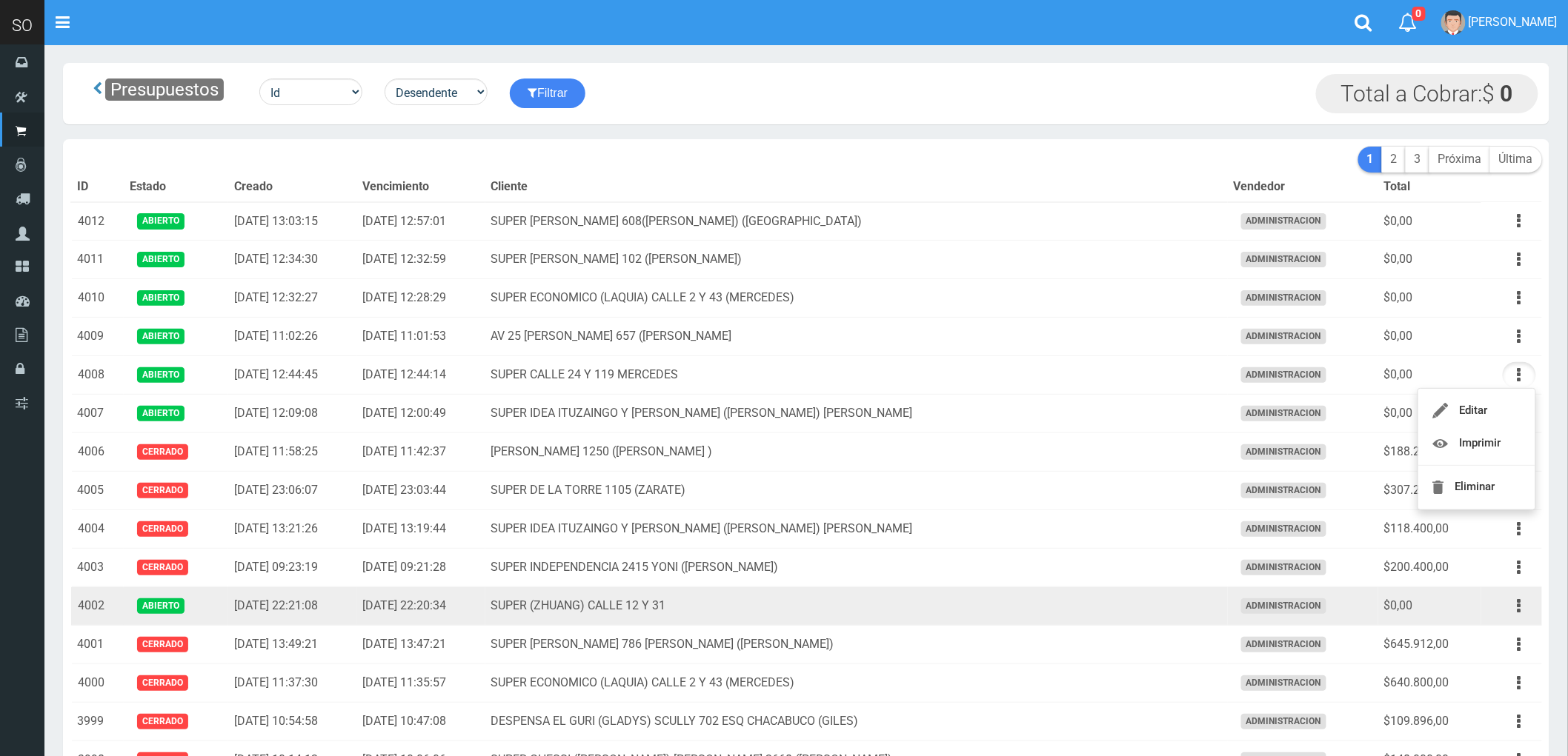
click at [1090, 614] on td "SUPER (ZHUANG) CALLE 12 Y 31" at bounding box center [856, 606] width 742 height 39
click at [1517, 611] on icon "button" at bounding box center [1519, 606] width 4 height 26
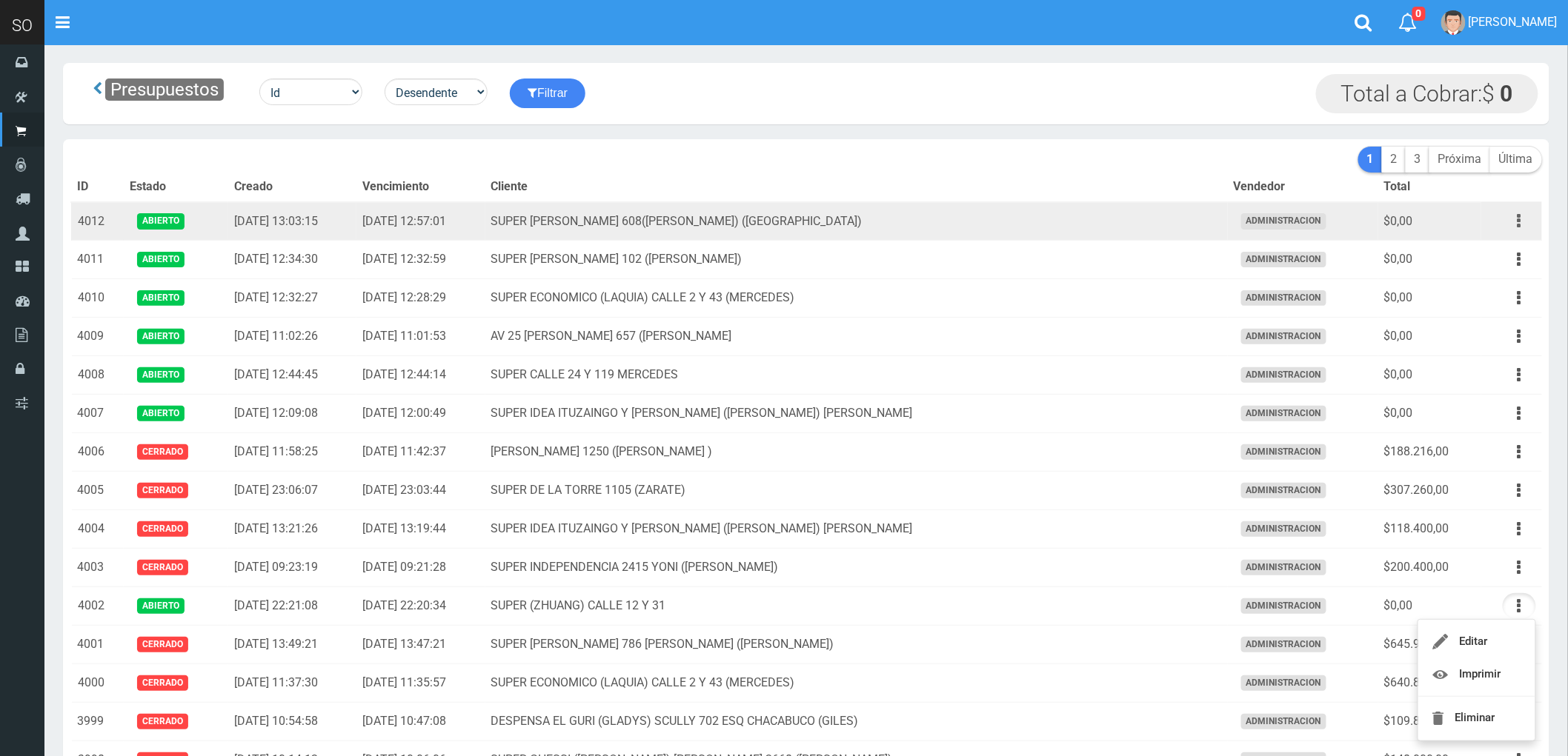
click at [1516, 219] on button "button" at bounding box center [1518, 220] width 33 height 26
click at [972, 224] on td "SUPER [PERSON_NAME] 608([PERSON_NAME]) ([GEOGRAPHIC_DATA])" at bounding box center [856, 221] width 742 height 39
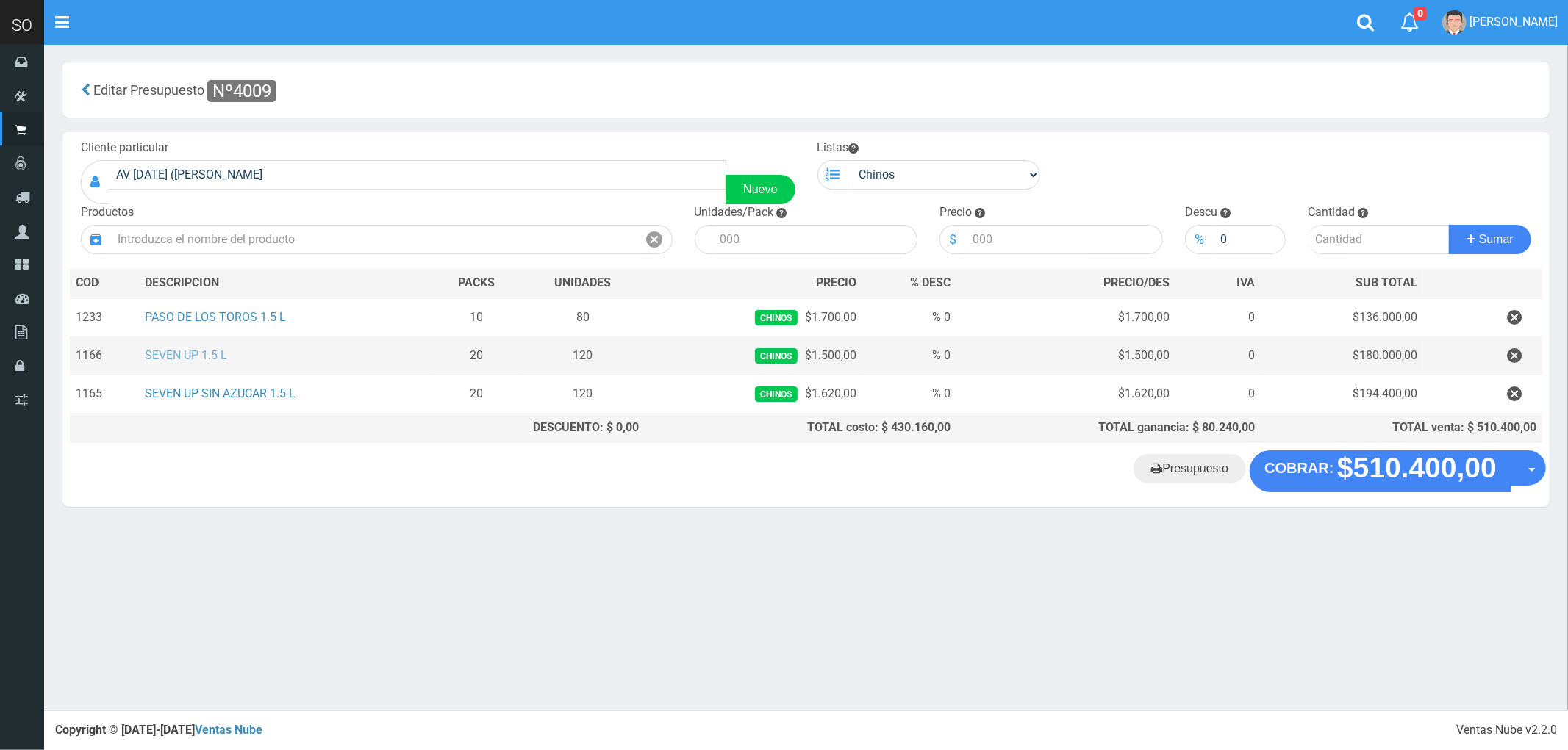
click at [206, 349] on link "SEVEN UP 1.5 L" at bounding box center [186, 356] width 82 height 14
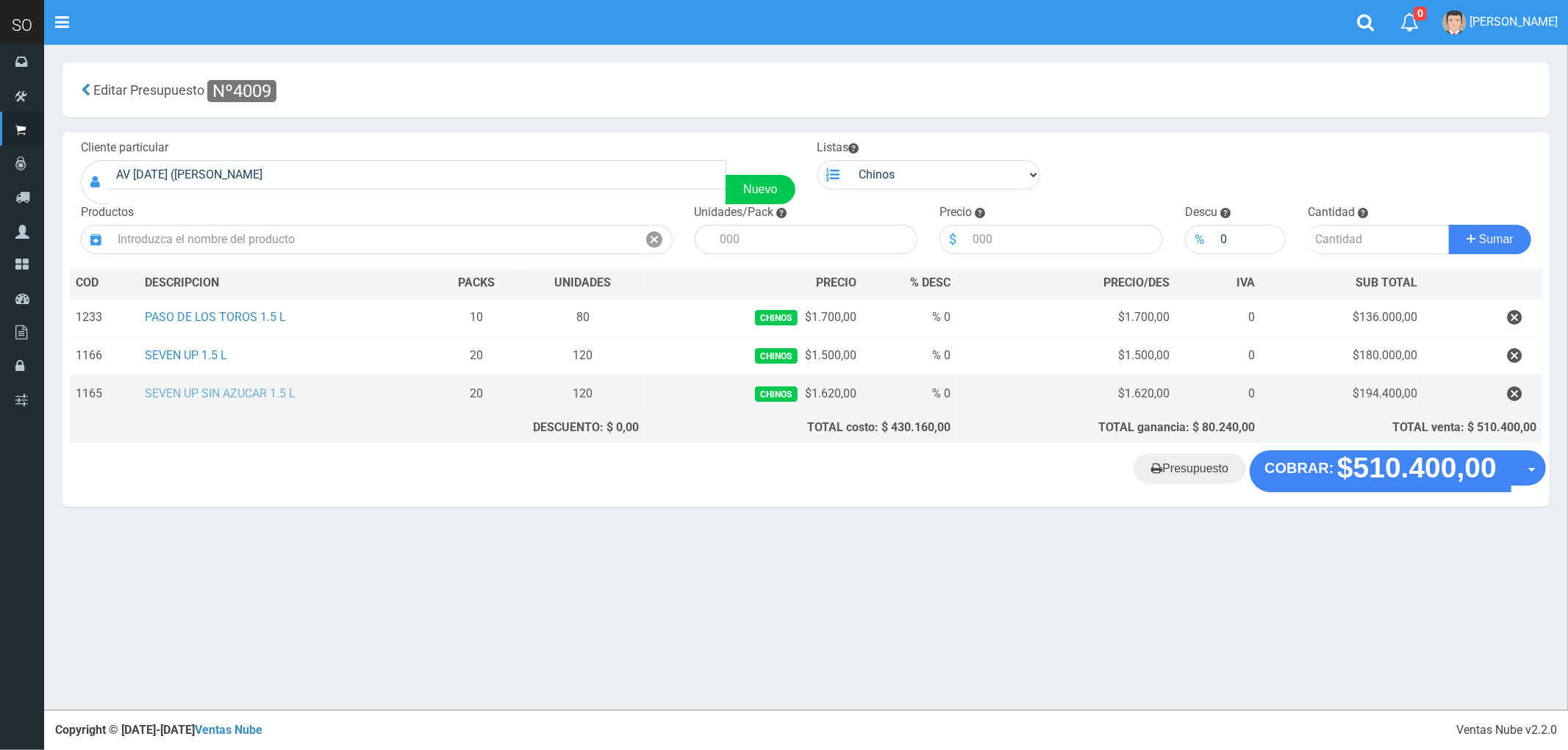
click at [226, 401] on link "SEVEN UP SIN AZUCAR 1.5 L" at bounding box center [220, 393] width 151 height 14
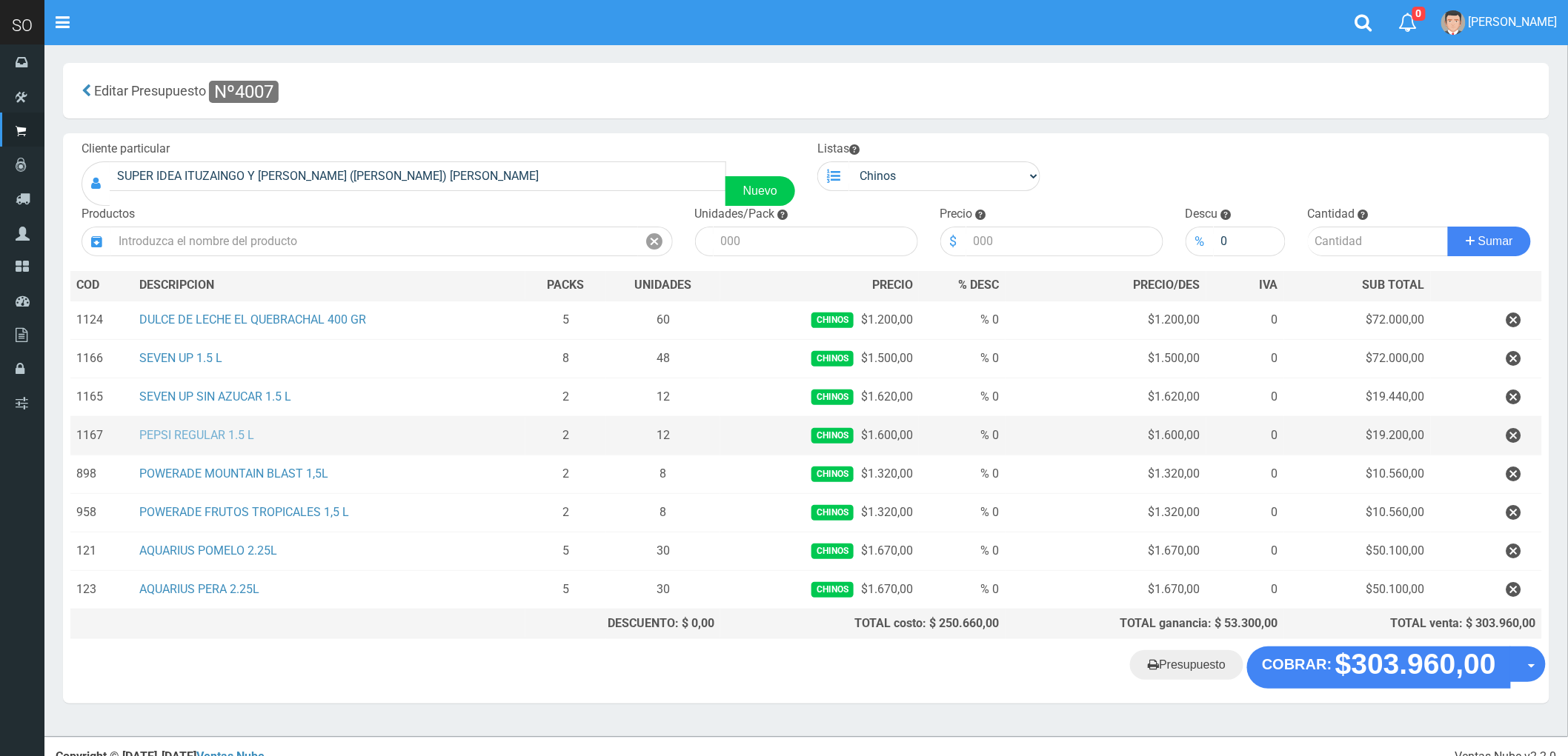
click at [188, 437] on link "PEPSI REGULAR 1.5 L" at bounding box center [196, 435] width 115 height 14
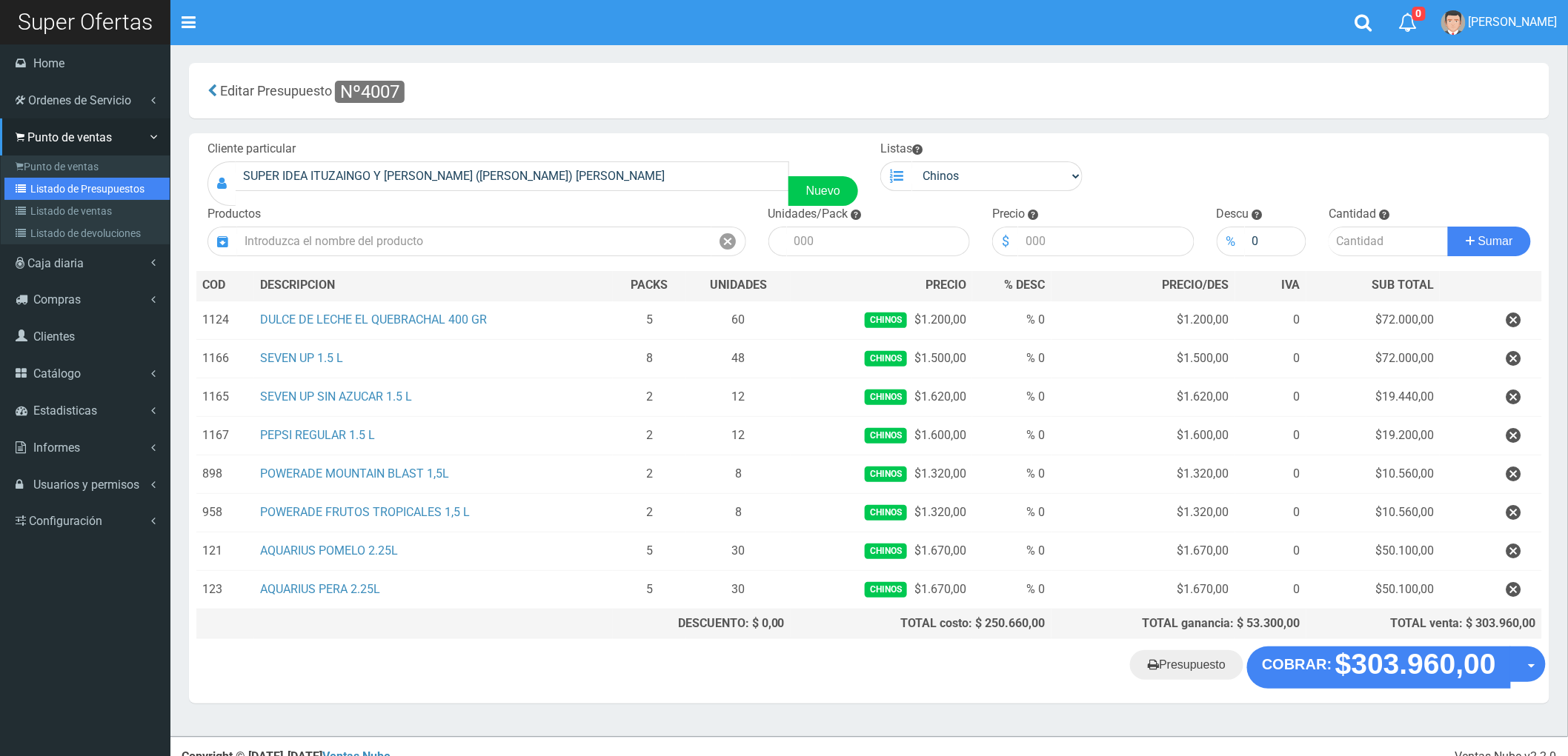
click at [74, 182] on link "Listado de Presupuestos" at bounding box center [87, 189] width 165 height 23
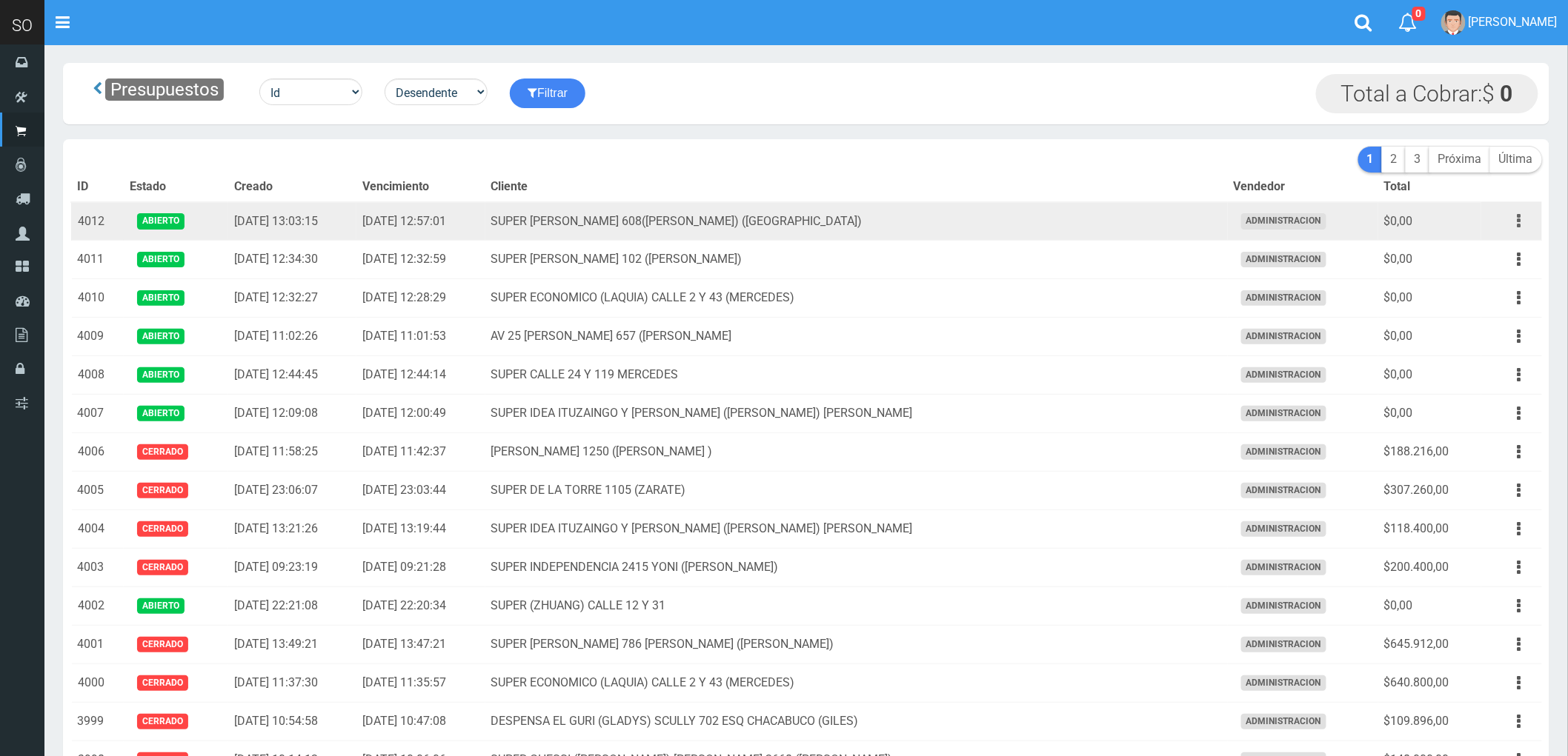
click at [1516, 219] on button "button" at bounding box center [1518, 220] width 33 height 26
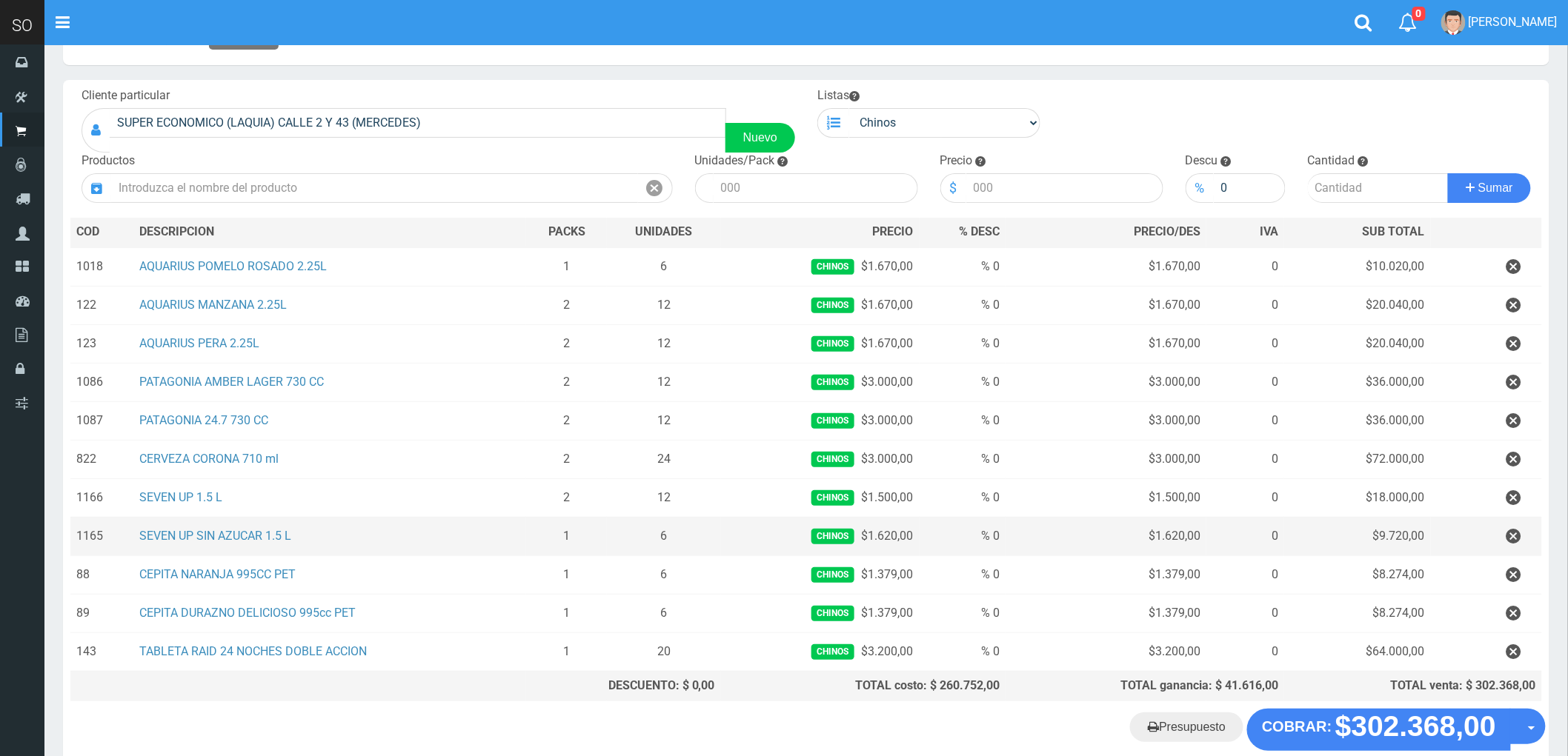
scroll to position [82, 0]
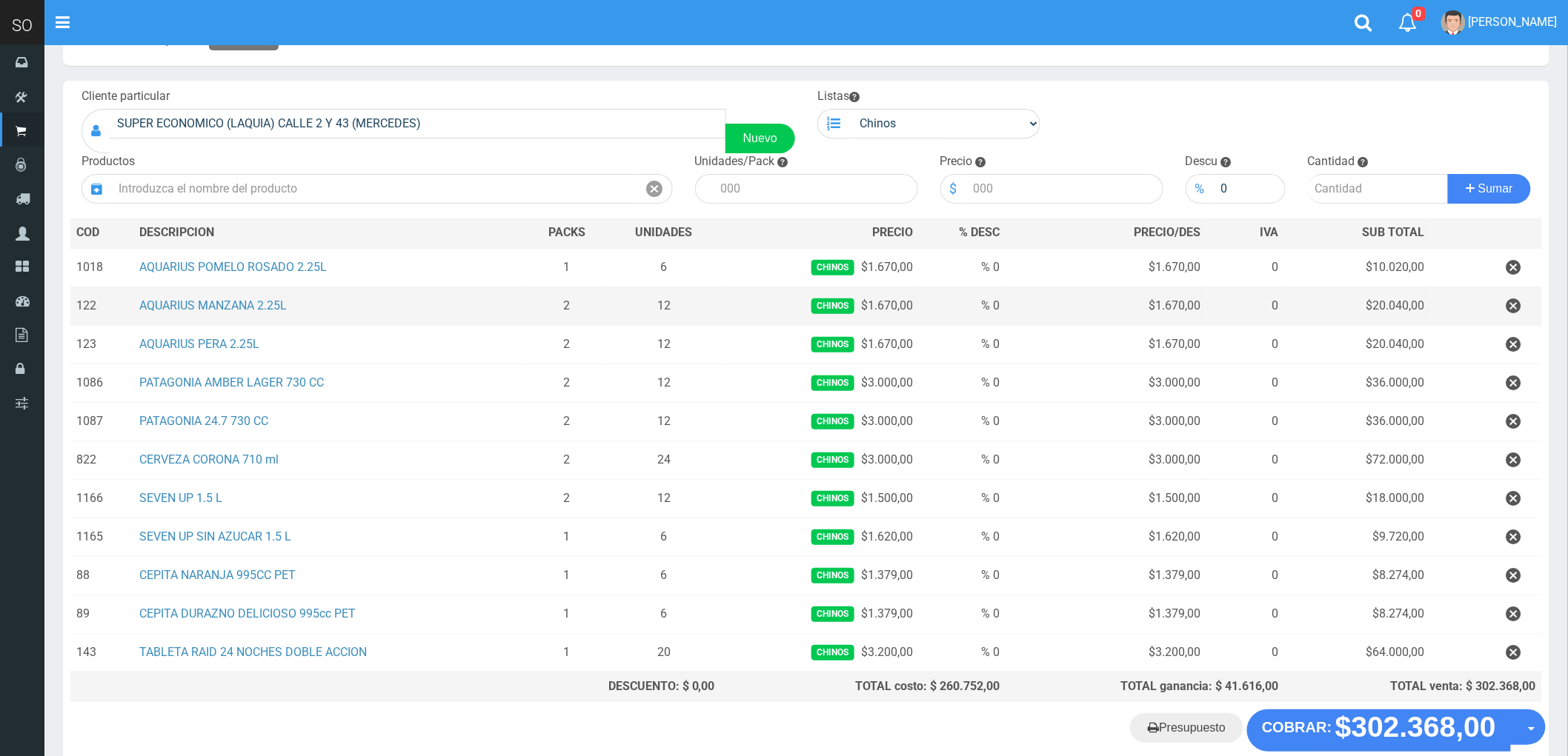
scroll to position [82, 0]
